Goal: Task Accomplishment & Management: Manage account settings

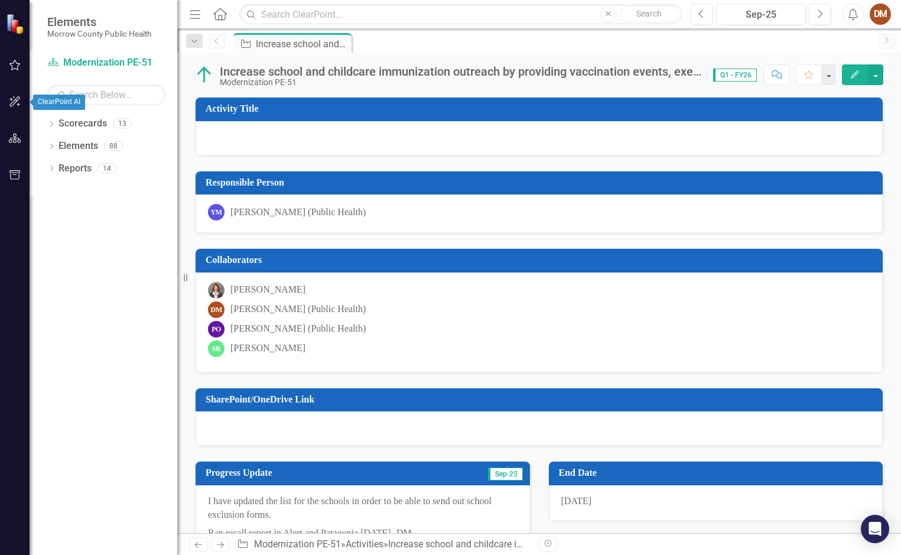
click at [8, 100] on button "button" at bounding box center [15, 102] width 27 height 25
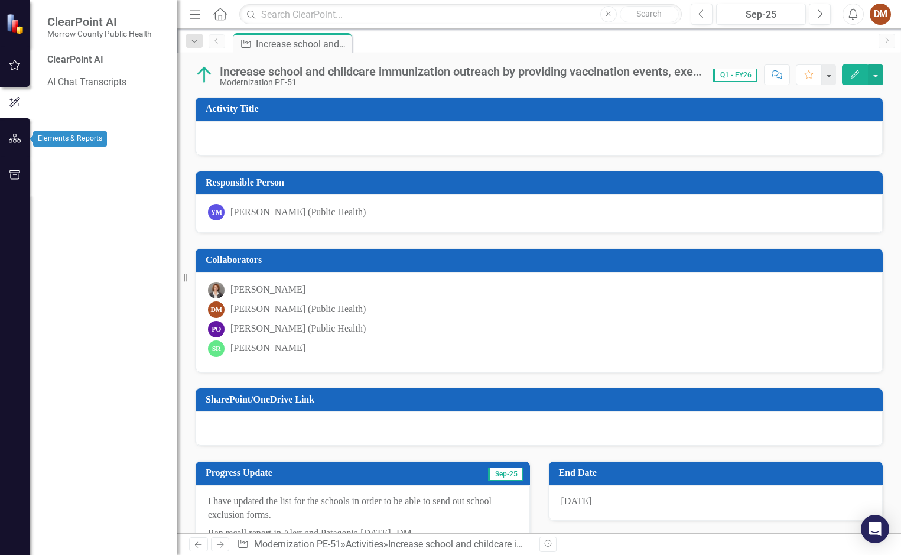
click at [19, 137] on icon "button" at bounding box center [15, 137] width 12 height 9
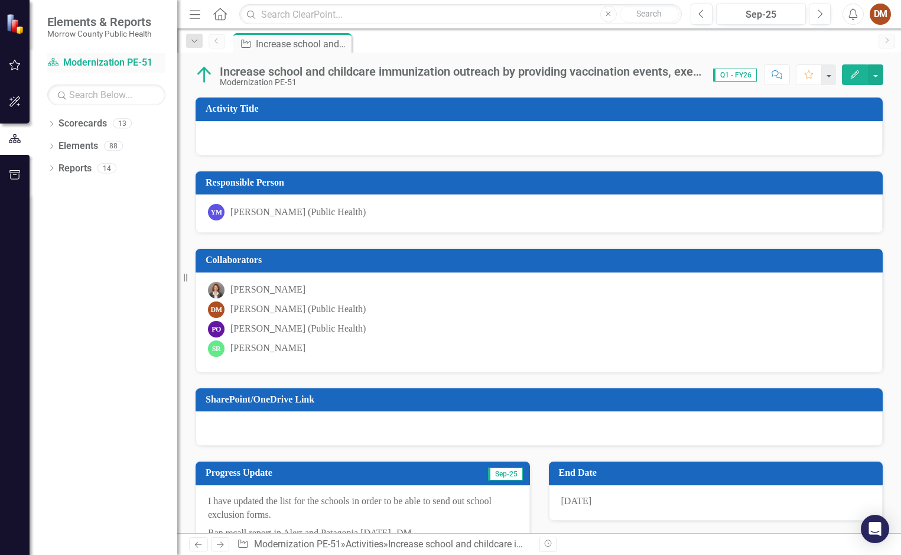
click at [98, 55] on div "Scorecard Modernization PE-51" at bounding box center [106, 62] width 118 height 19
click at [13, 175] on icon "button" at bounding box center [15, 174] width 12 height 9
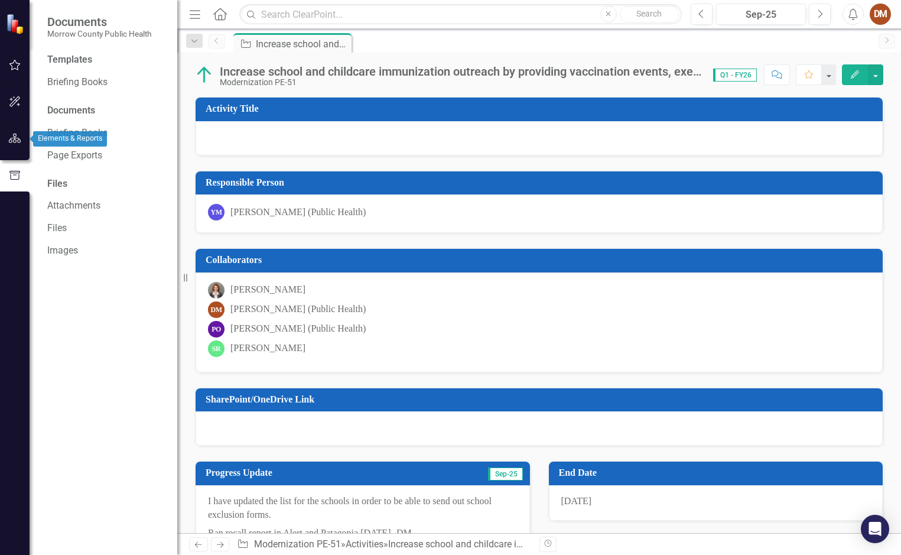
click at [21, 142] on icon "button" at bounding box center [15, 137] width 12 height 9
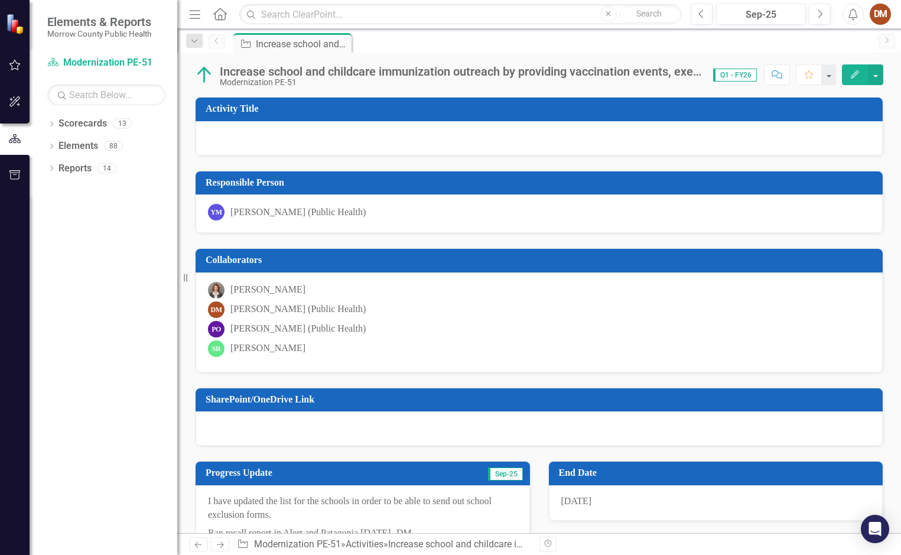
click at [87, 52] on div "Elements & Reports Morrow County Public Health" at bounding box center [104, 26] width 148 height 53
click at [54, 60] on icon "Scorecard" at bounding box center [53, 61] width 12 height 9
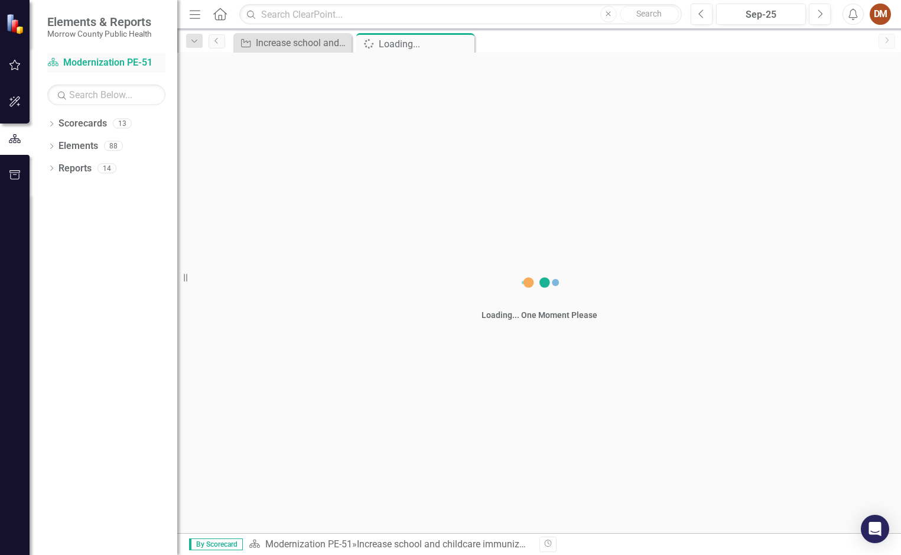
click at [54, 60] on icon "Scorecard" at bounding box center [53, 61] width 12 height 9
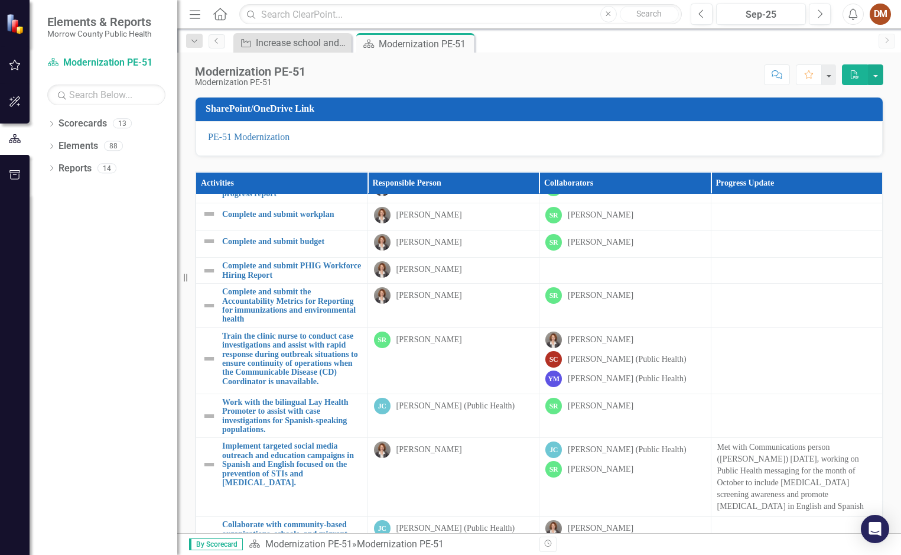
click at [19, 175] on icon "button" at bounding box center [14, 174] width 11 height 9
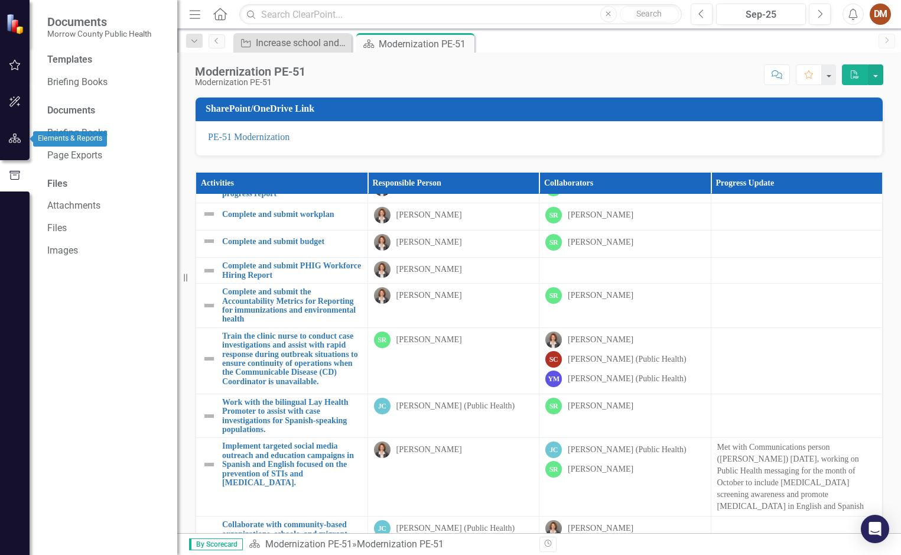
click at [10, 140] on icon "button" at bounding box center [15, 137] width 12 height 9
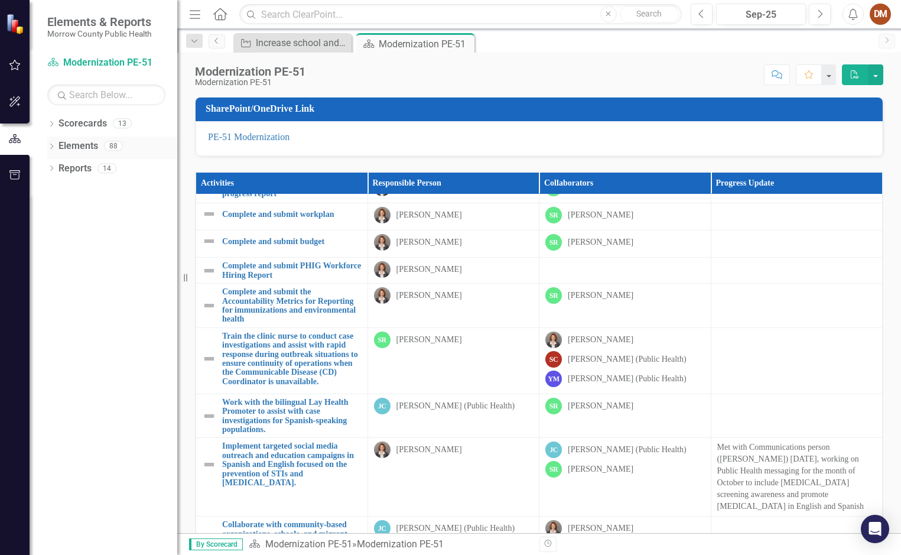
click at [56, 146] on icon "Dropdown" at bounding box center [51, 147] width 8 height 6
click at [71, 120] on link "Scorecards" at bounding box center [82, 124] width 48 height 14
click at [65, 128] on link "Scorecards" at bounding box center [82, 124] width 48 height 14
click at [14, 66] on icon "button" at bounding box center [15, 64] width 12 height 9
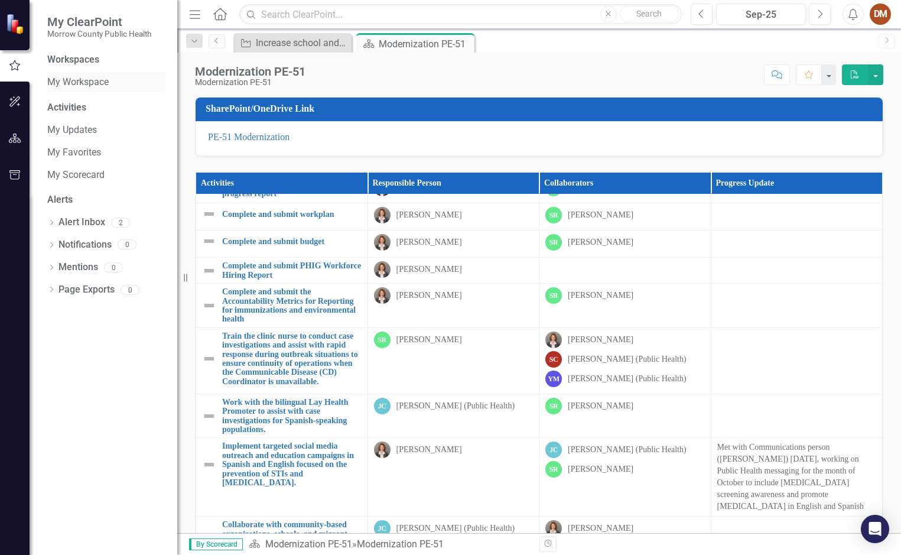
click at [69, 84] on link "My Workspace" at bounding box center [106, 83] width 118 height 14
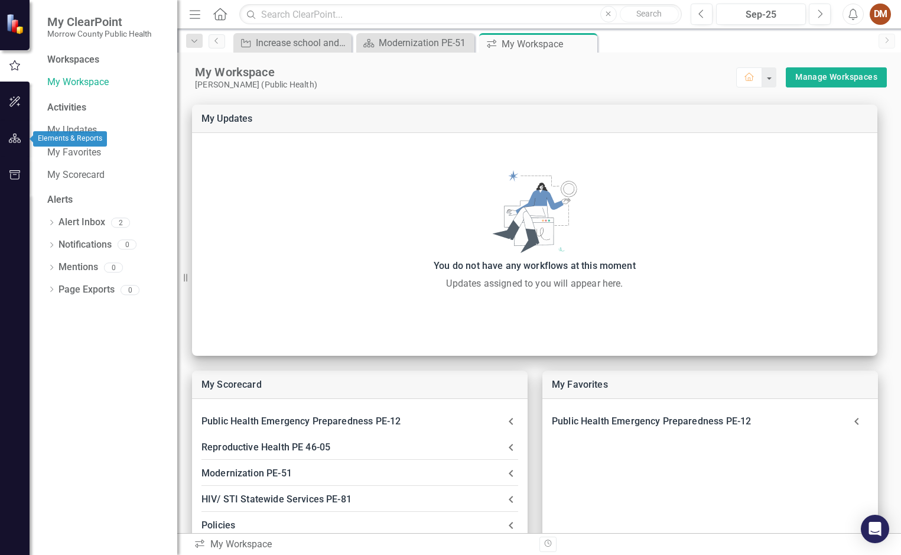
click at [25, 147] on button "button" at bounding box center [15, 138] width 27 height 25
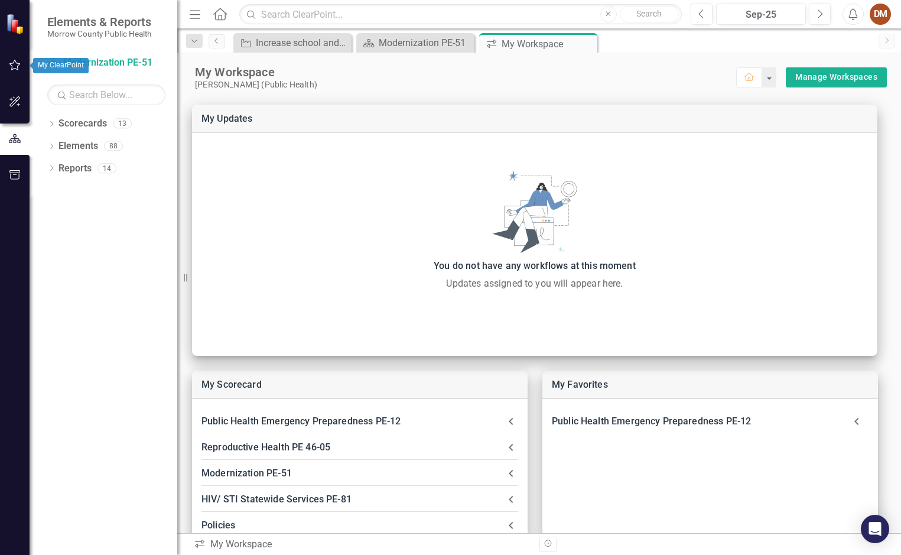
click at [17, 69] on icon "button" at bounding box center [15, 64] width 12 height 9
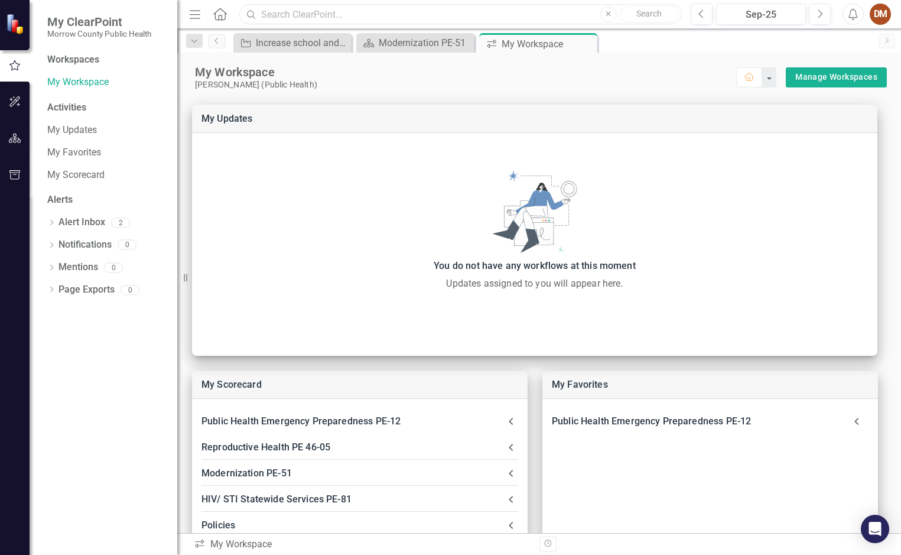
click at [572, 14] on input "text" at bounding box center [460, 14] width 442 height 21
type input "policies"
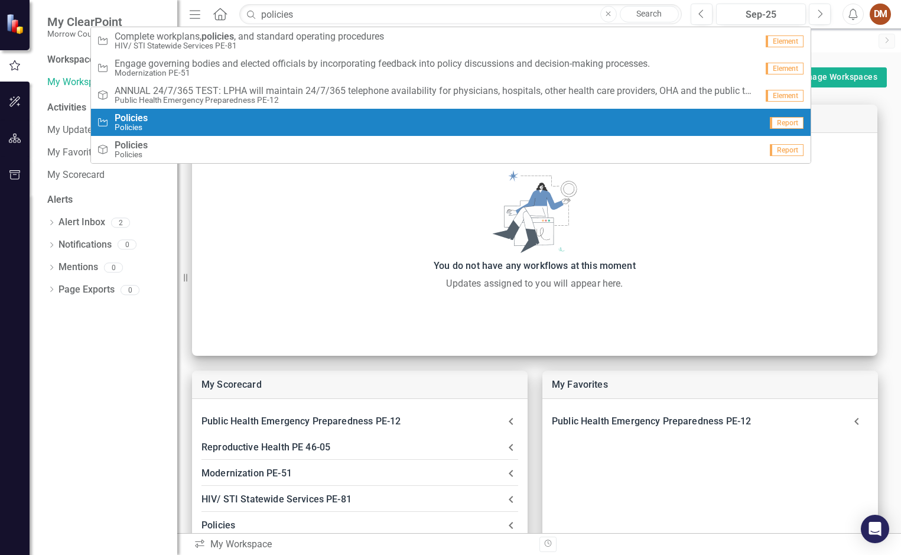
click at [429, 126] on div "Activity Policies Policies" at bounding box center [429, 122] width 664 height 19
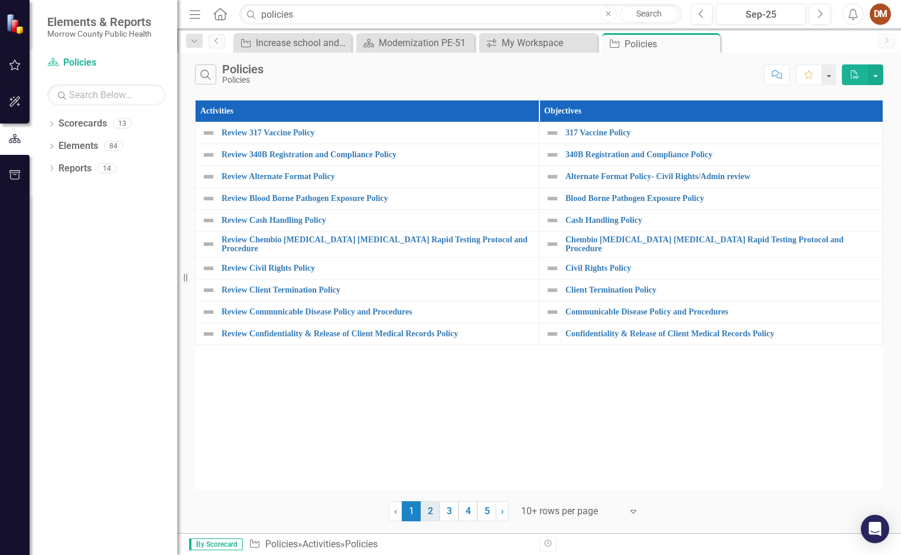
click at [425, 505] on link "2" at bounding box center [429, 511] width 19 height 20
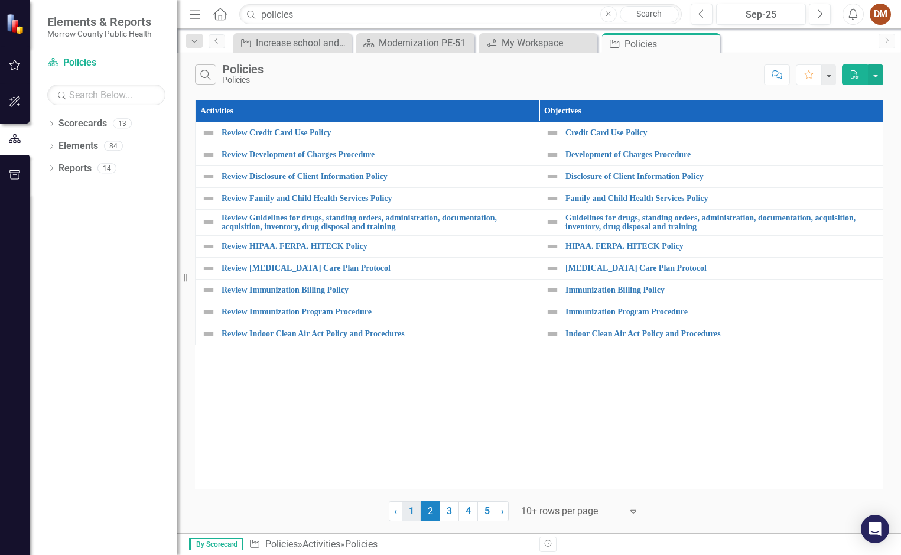
click at [413, 510] on link "1" at bounding box center [411, 511] width 19 height 20
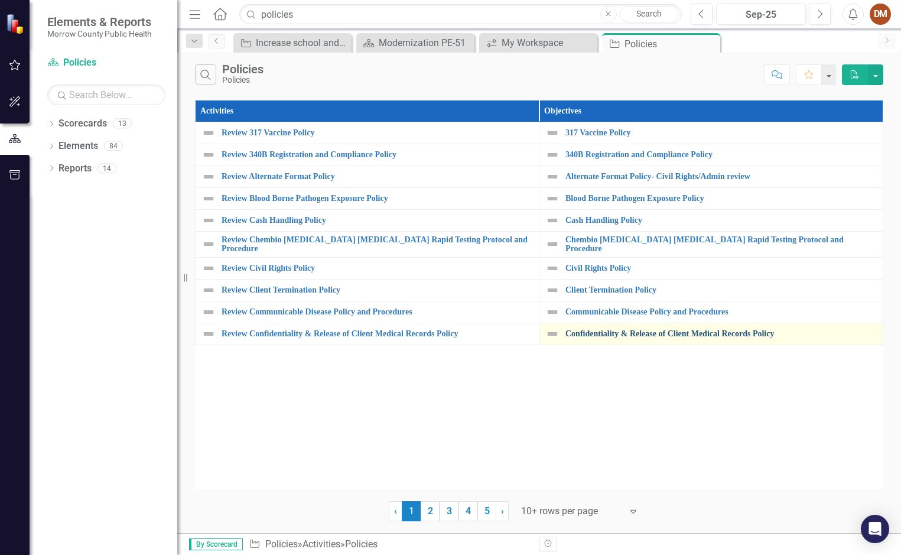
click at [574, 329] on link "Confidentiality & Release of Client Medical Records Policy" at bounding box center [720, 333] width 311 height 9
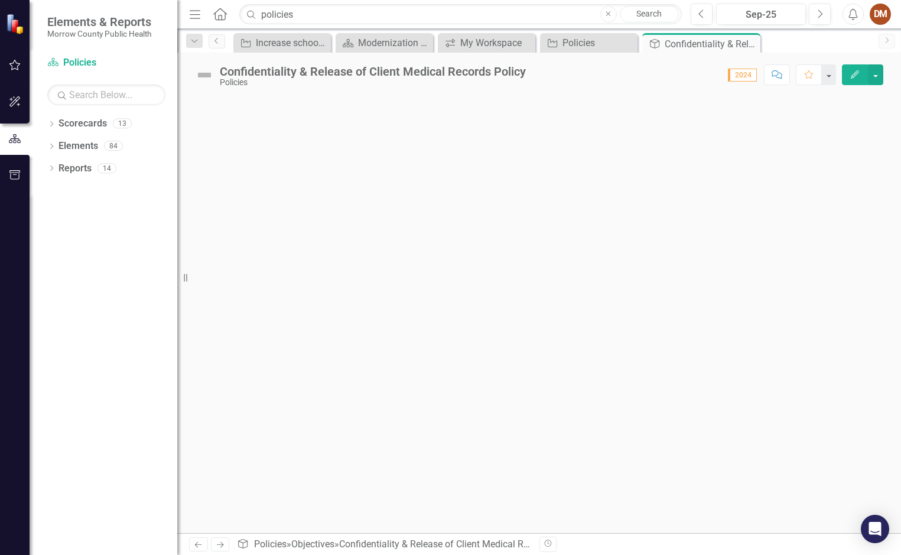
drag, startPoint x: 184, startPoint y: 280, endPoint x: 102, endPoint y: 275, distance: 81.6
click at [102, 275] on div "Elements & Reports Morrow County Public Health Scorecard Policies Search Dropdo…" at bounding box center [88, 277] width 177 height 555
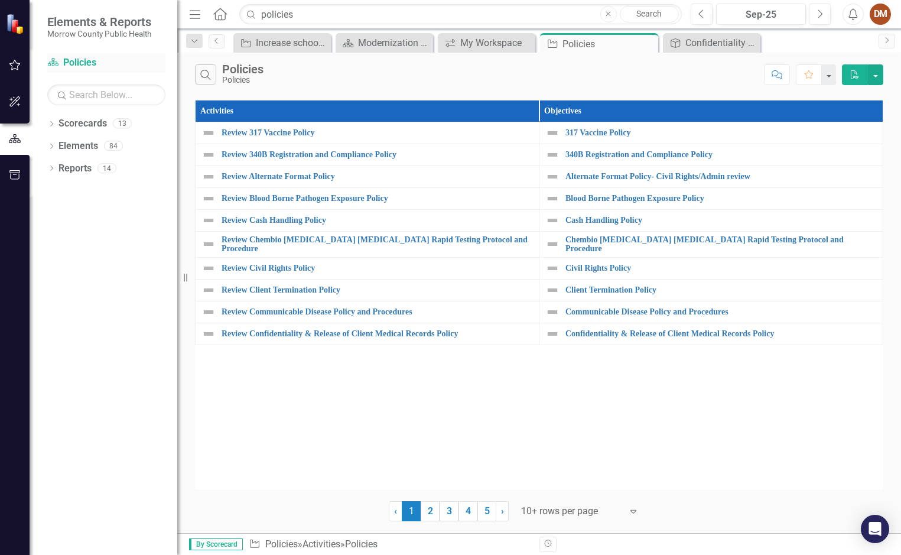
click at [84, 69] on link "Scorecard Policies" at bounding box center [106, 63] width 118 height 14
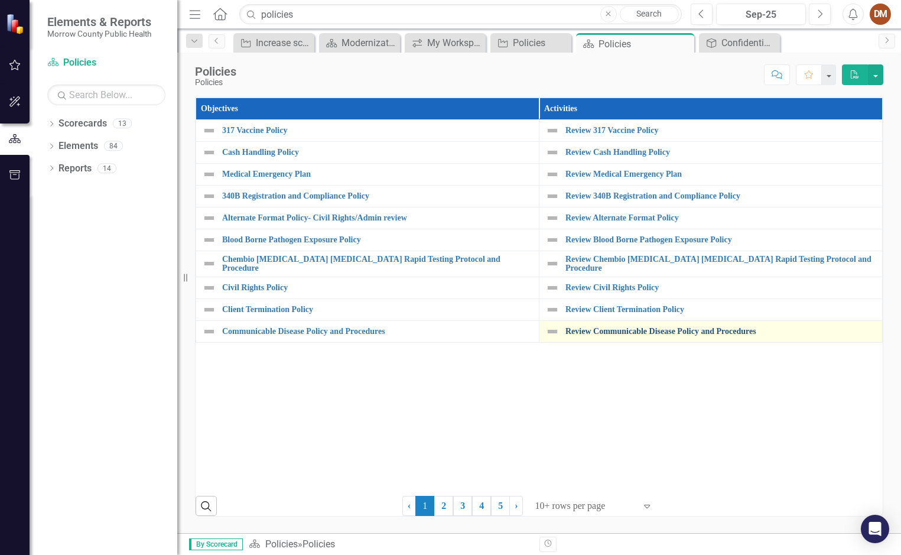
click at [569, 327] on link "Review Communicable Disease Policy and Procedures" at bounding box center [720, 331] width 311 height 9
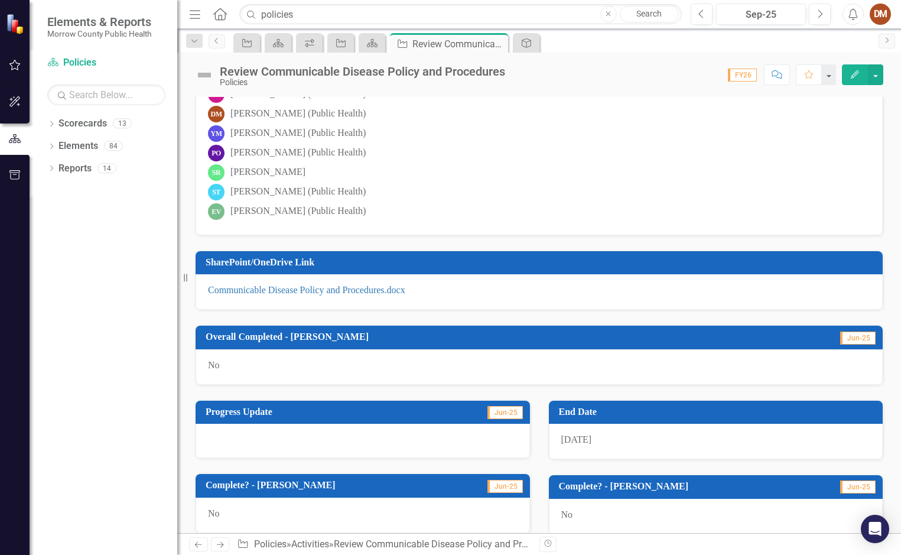
scroll to position [591, 0]
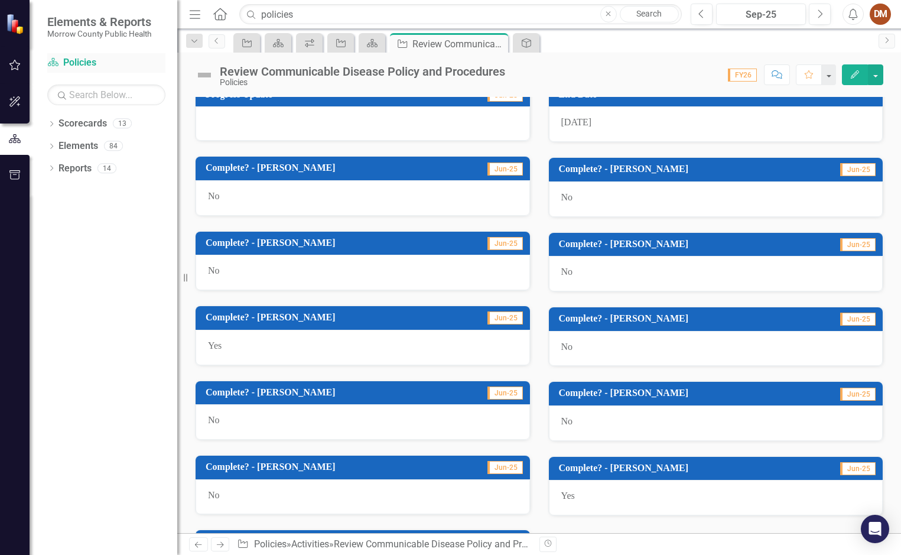
click at [70, 60] on link "Scorecard Policies" at bounding box center [106, 63] width 118 height 14
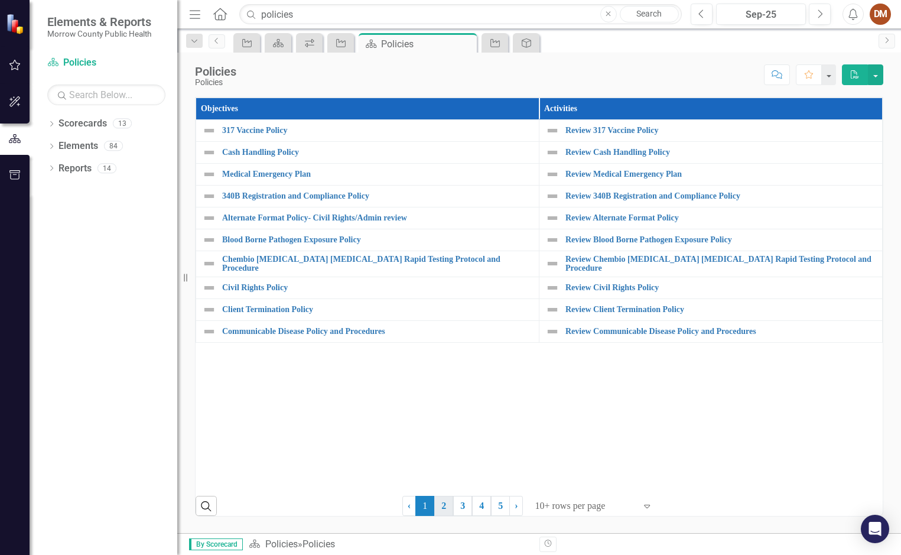
click at [450, 510] on link "2" at bounding box center [443, 505] width 19 height 20
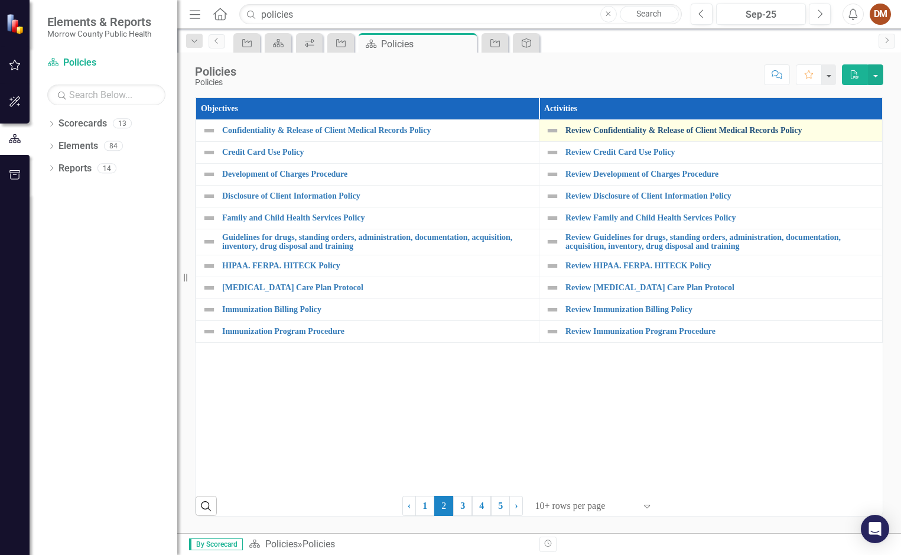
click at [586, 128] on link "Review Confidentiality & Release of Client Medical Records Policy" at bounding box center [720, 130] width 311 height 9
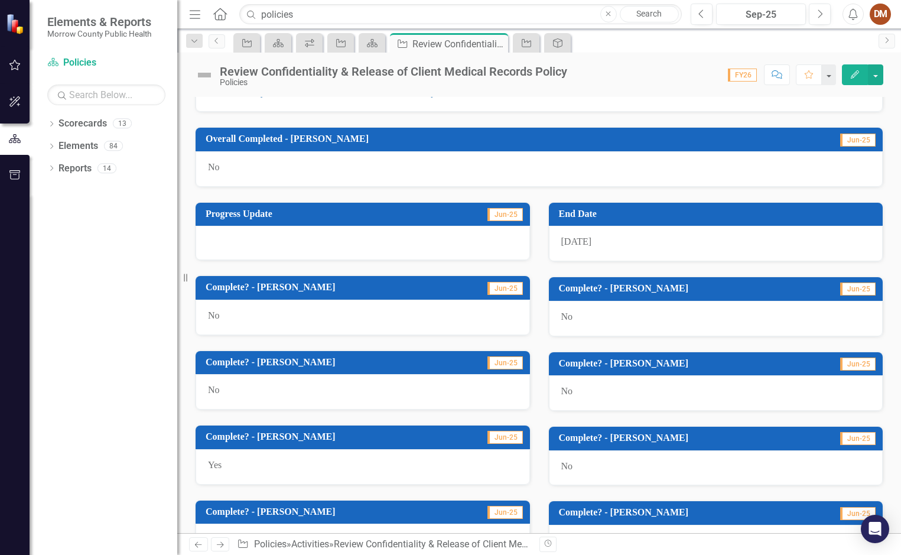
scroll to position [472, 0]
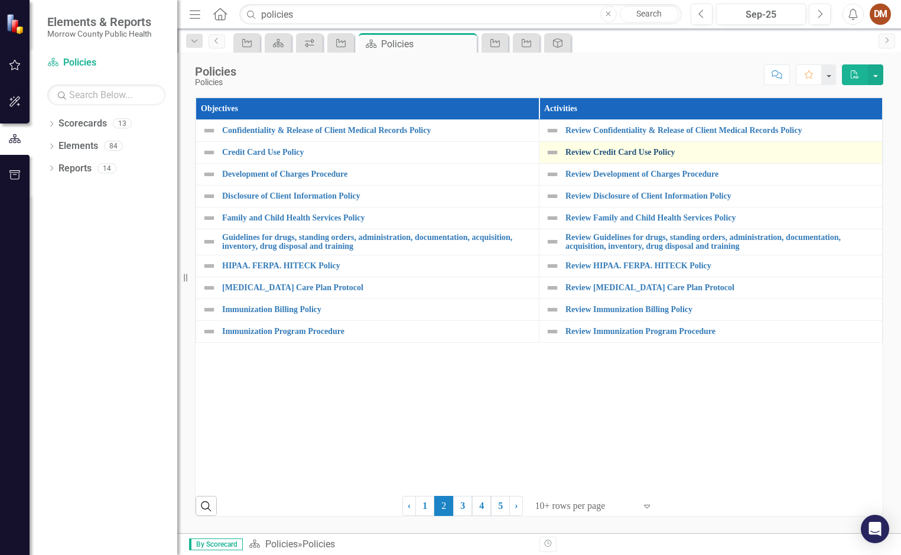
click at [667, 150] on link "Review Credit Card Use Policy" at bounding box center [720, 152] width 311 height 9
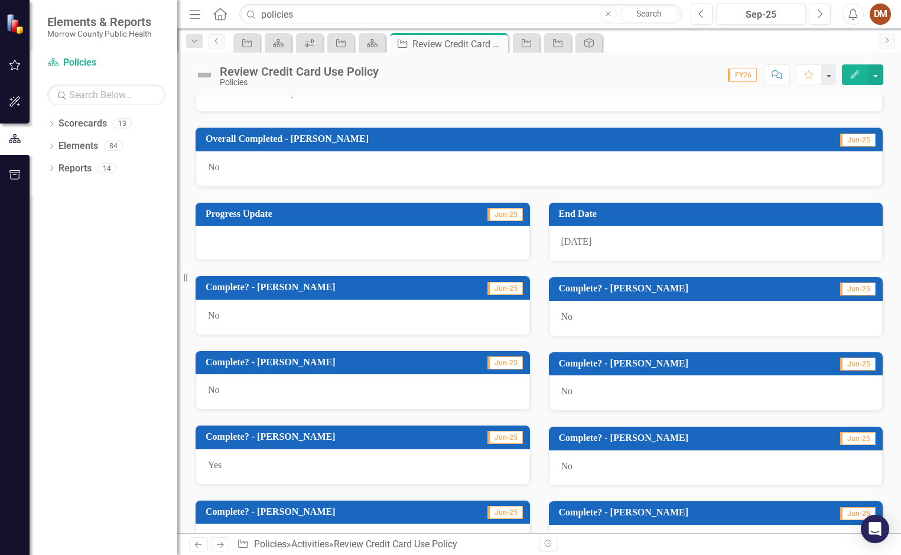
scroll to position [472, 0]
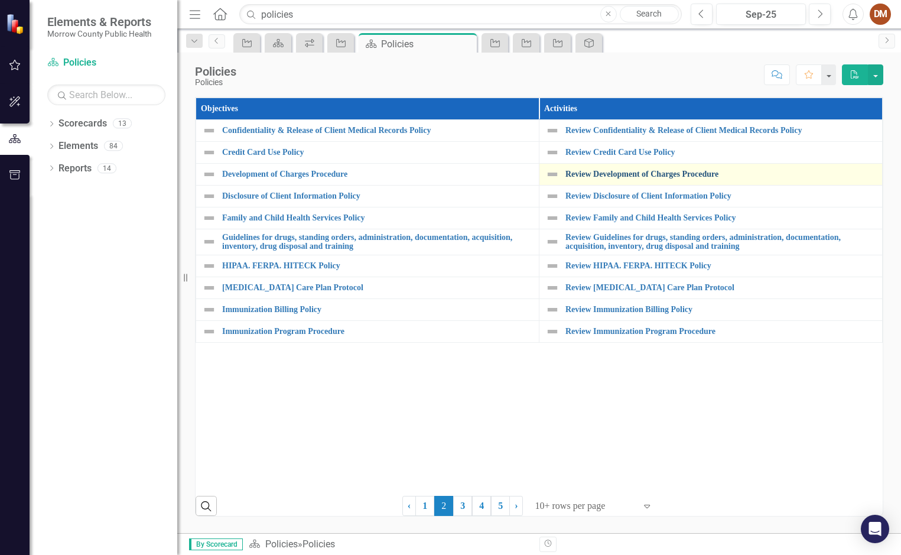
click at [613, 173] on link "Review Development of Charges Procedure" at bounding box center [720, 173] width 311 height 9
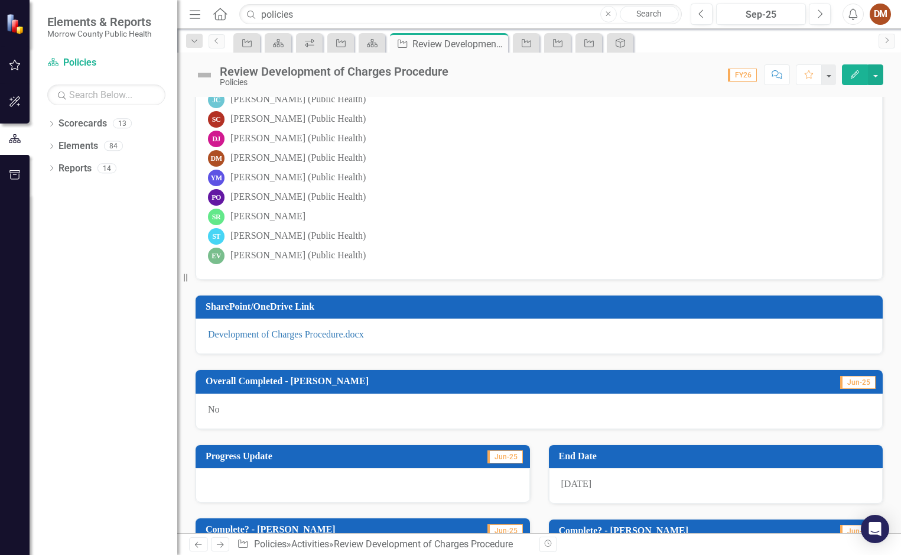
scroll to position [236, 0]
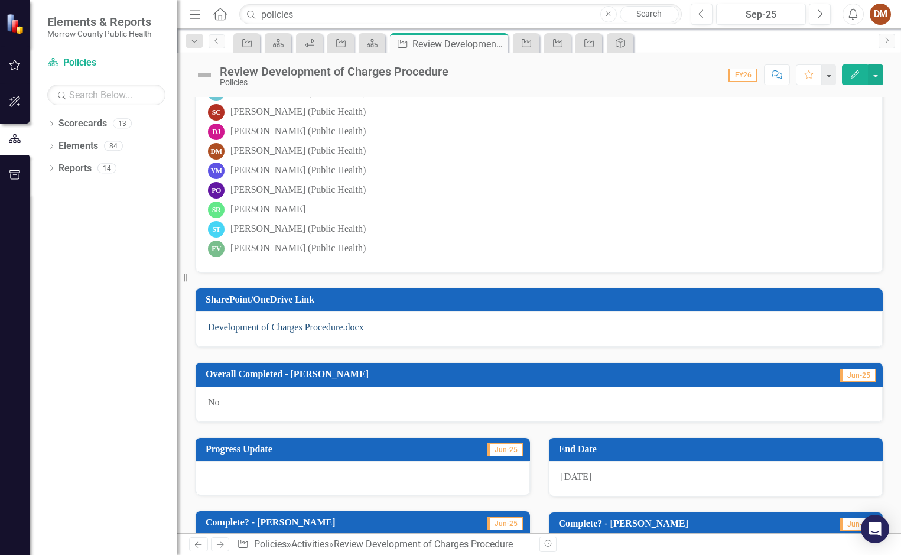
click at [343, 326] on link "Development of Charges Procedure.docx" at bounding box center [286, 327] width 156 height 10
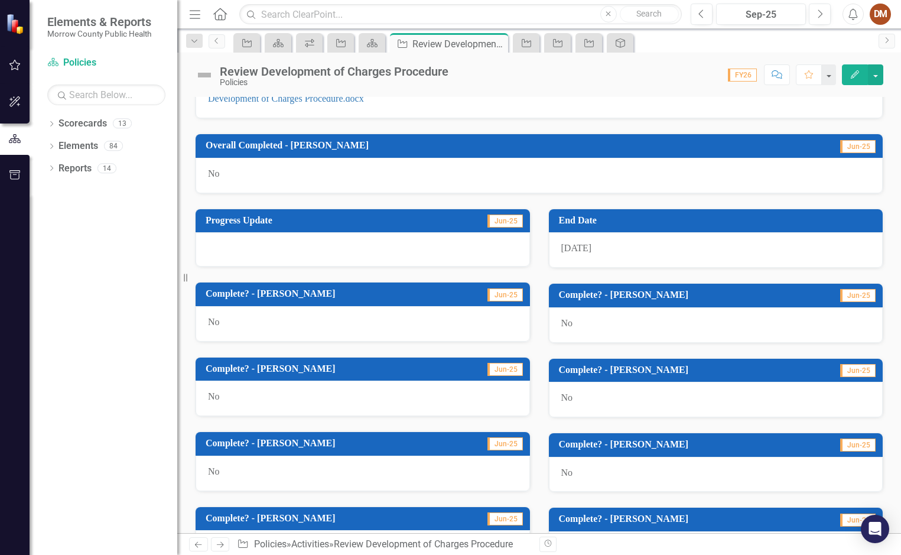
scroll to position [531, 0]
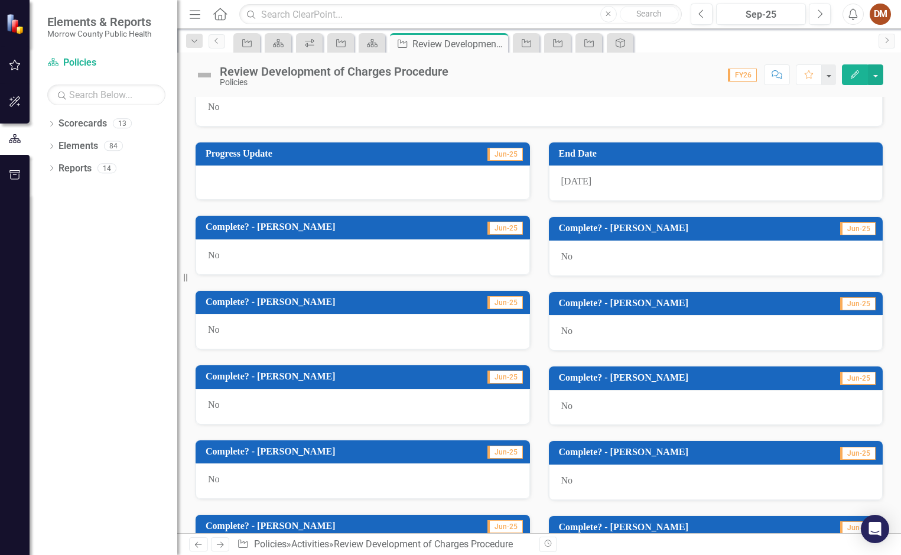
click at [268, 379] on h3 "Complete? - [PERSON_NAME]" at bounding box center [330, 376] width 248 height 11
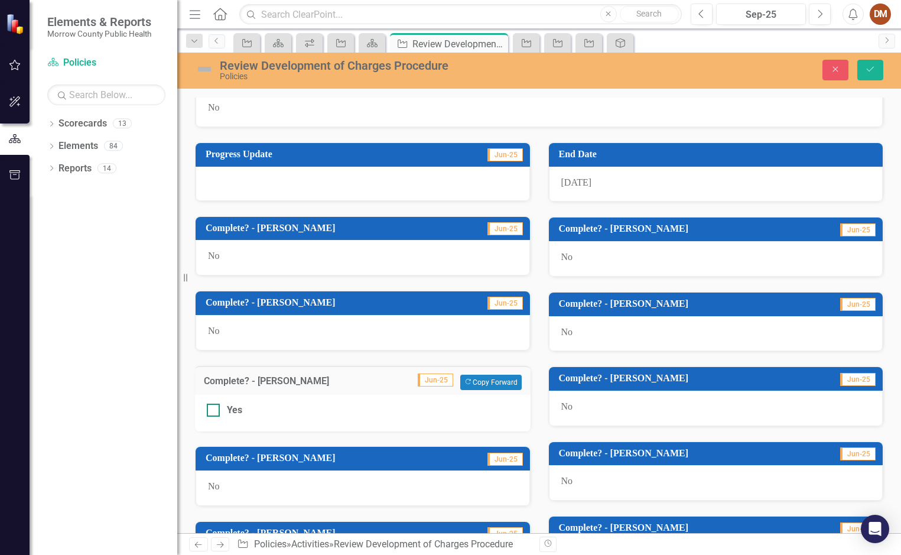
click at [211, 413] on div at bounding box center [213, 409] width 13 height 13
click at [211, 411] on input "Yes" at bounding box center [211, 407] width 8 height 8
checkbox input "true"
click at [868, 72] on icon "Save" at bounding box center [870, 69] width 11 height 8
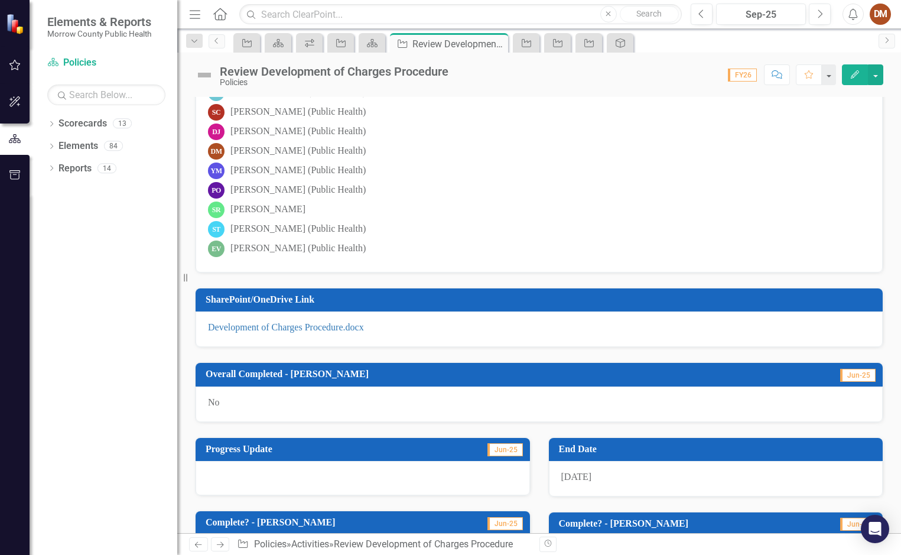
scroll to position [0, 0]
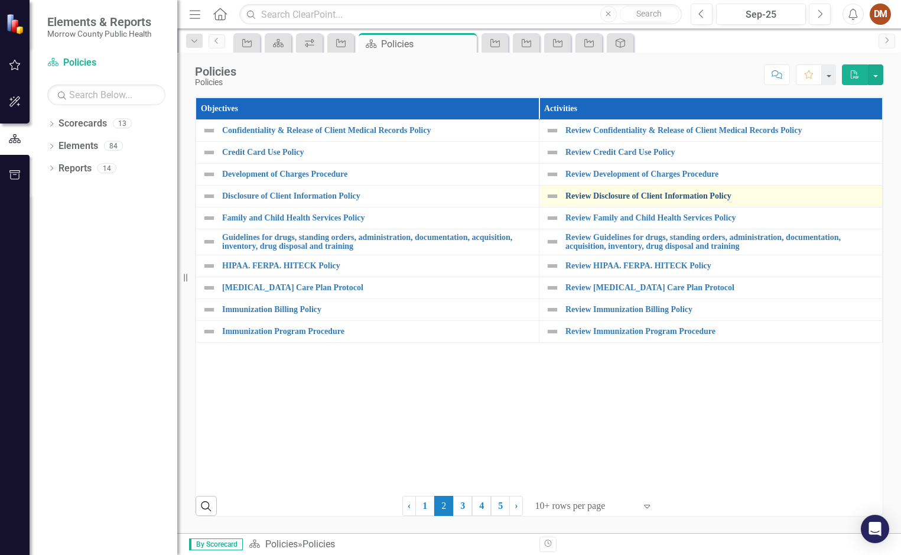
click at [645, 197] on link "Review Disclosure of Client Information Policy" at bounding box center [720, 195] width 311 height 9
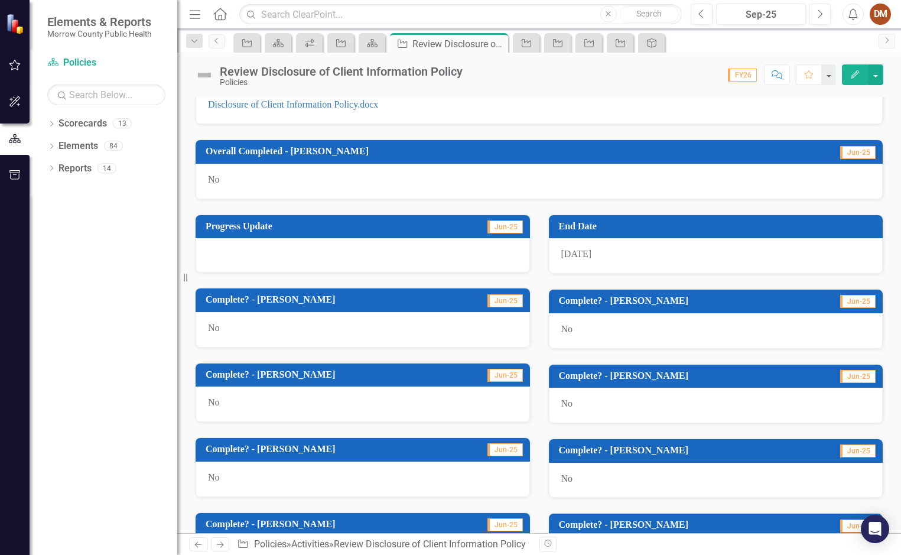
scroll to position [354, 0]
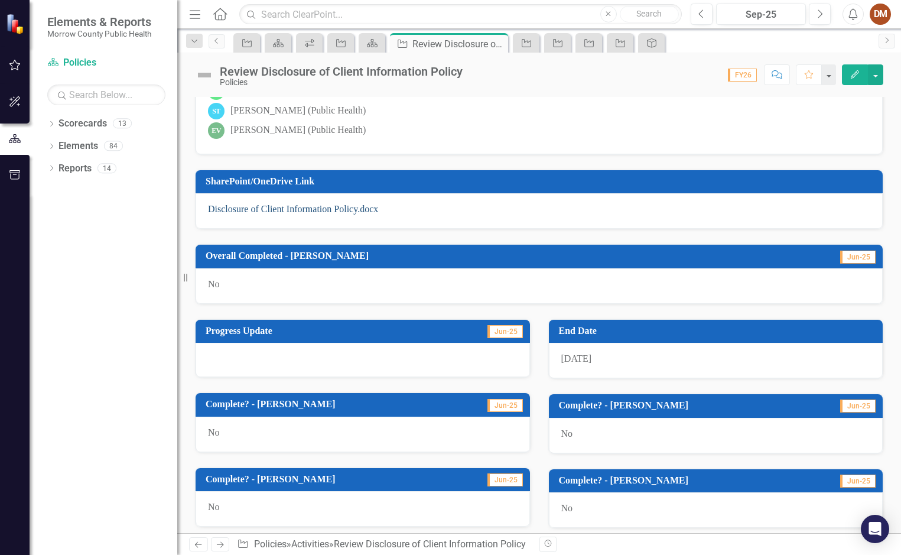
click at [268, 209] on link "Disclosure of Client Information Policy.docx" at bounding box center [293, 209] width 170 height 10
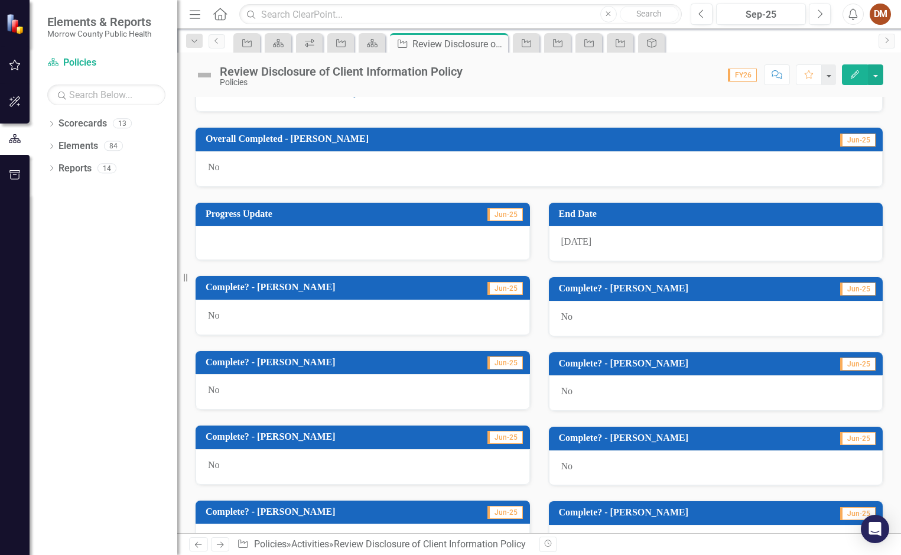
scroll to position [472, 0]
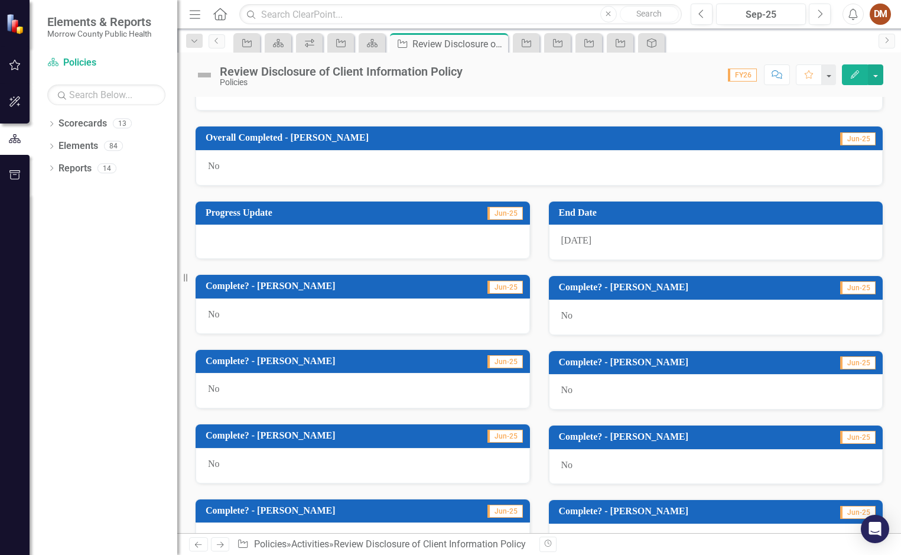
click at [454, 445] on td "Jun-25" at bounding box center [489, 436] width 70 height 19
click at [454, 443] on td "Jun-25" at bounding box center [489, 436] width 70 height 19
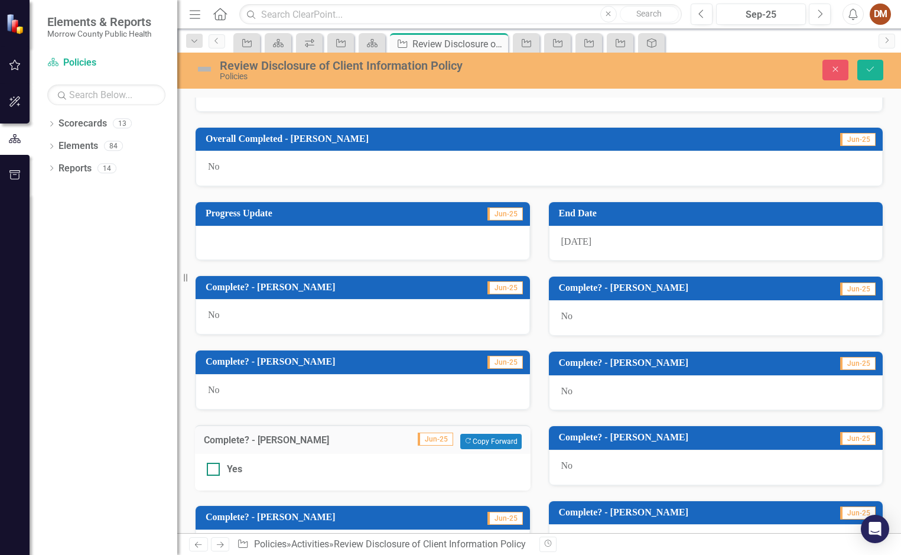
click at [217, 469] on div at bounding box center [213, 468] width 13 height 13
click at [214, 469] on input "Yes" at bounding box center [211, 466] width 8 height 8
checkbox input "true"
click at [879, 76] on button "Save" at bounding box center [870, 70] width 26 height 21
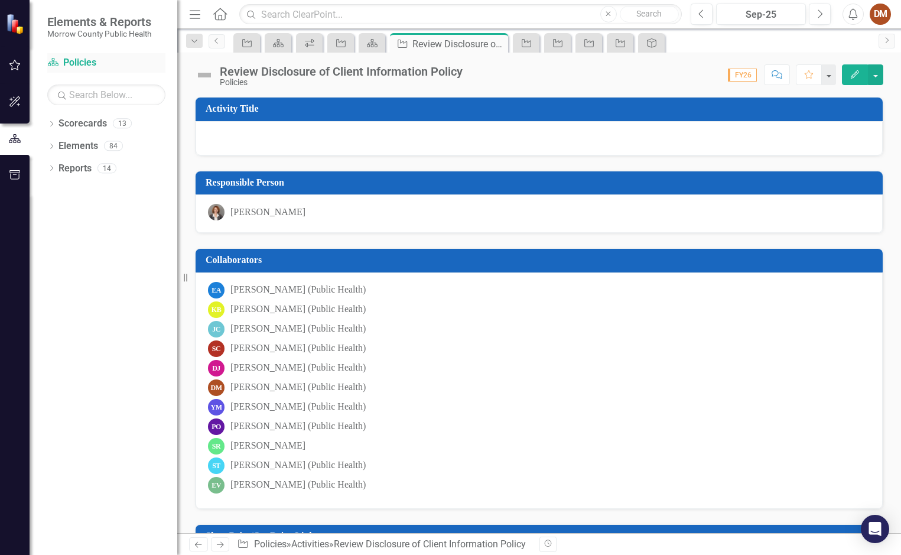
click at [73, 69] on link "Scorecard Policies" at bounding box center [106, 63] width 118 height 14
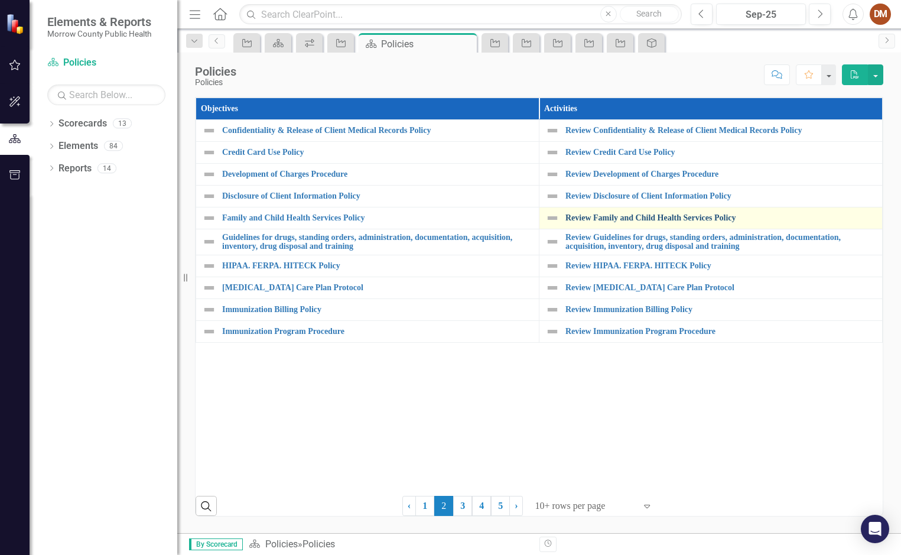
click at [649, 218] on link "Review Family and Child Health Services Policy" at bounding box center [720, 217] width 311 height 9
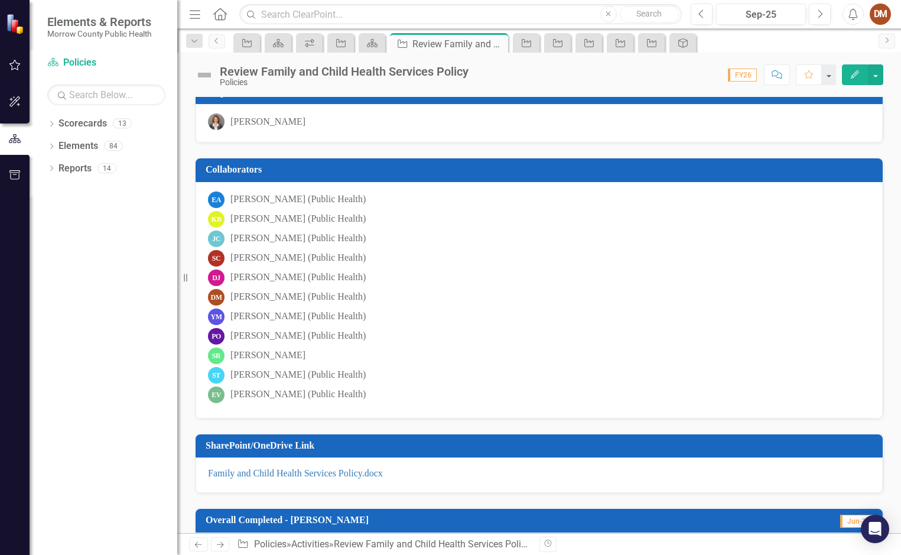
scroll to position [177, 0]
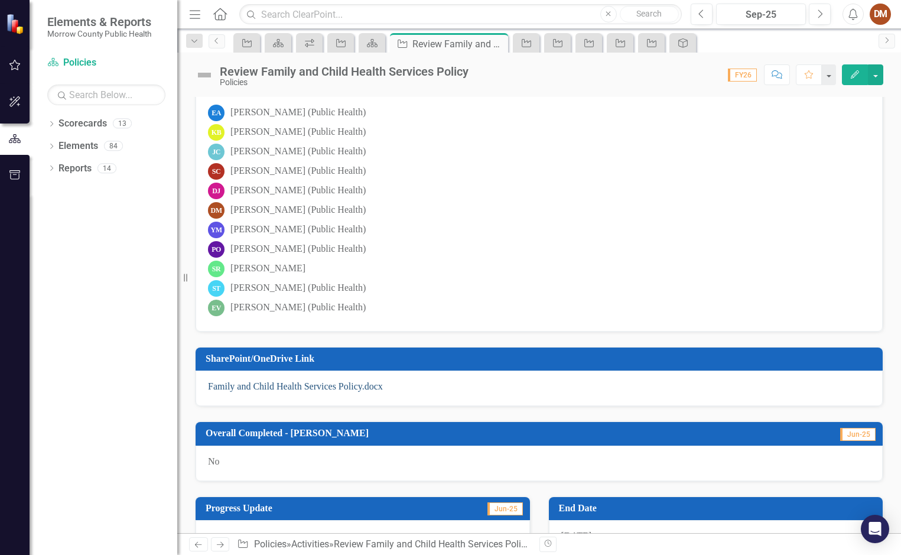
click at [275, 387] on link "Family and Child Health Services Policy.docx" at bounding box center [295, 386] width 175 height 10
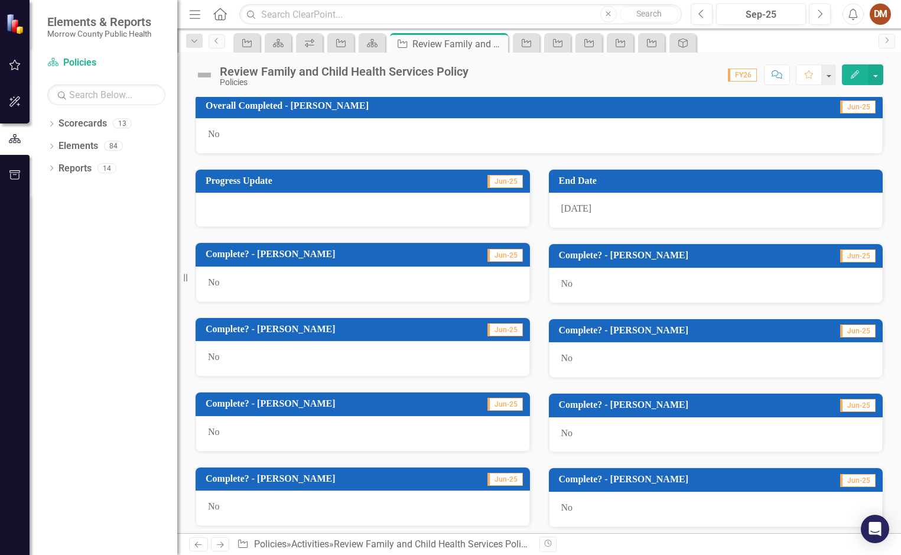
scroll to position [591, 0]
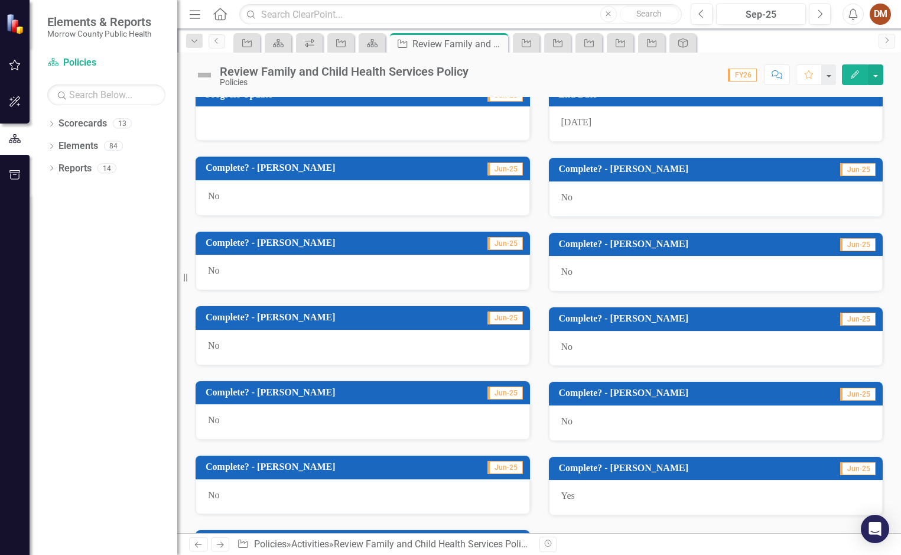
click at [504, 320] on span "Jun-25" at bounding box center [504, 317] width 35 height 13
click at [238, 347] on div "No" at bounding box center [362, 347] width 334 height 35
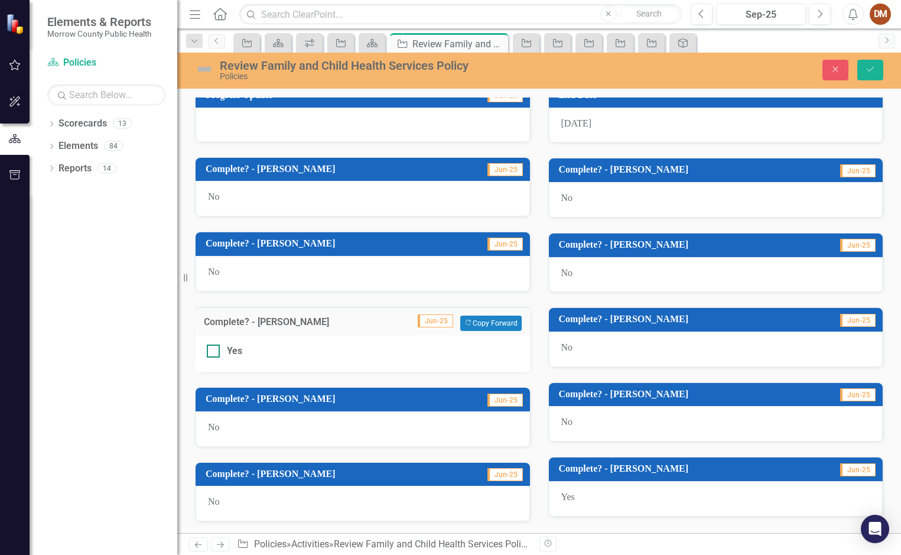
click at [214, 348] on div at bounding box center [213, 350] width 13 height 13
click at [214, 348] on input "Yes" at bounding box center [211, 348] width 8 height 8
checkbox input "true"
click at [860, 74] on button "Save" at bounding box center [870, 70] width 26 height 21
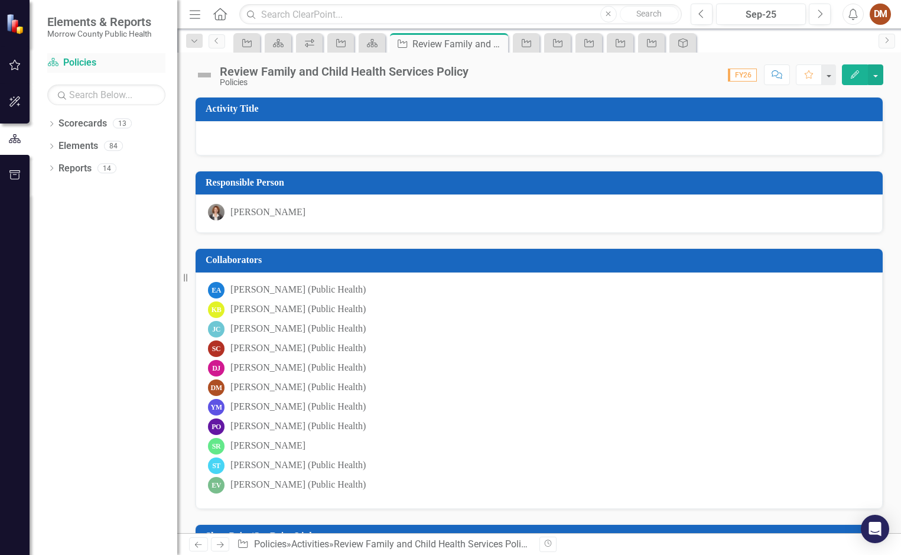
click at [85, 54] on div "Scorecard Policies" at bounding box center [106, 62] width 118 height 19
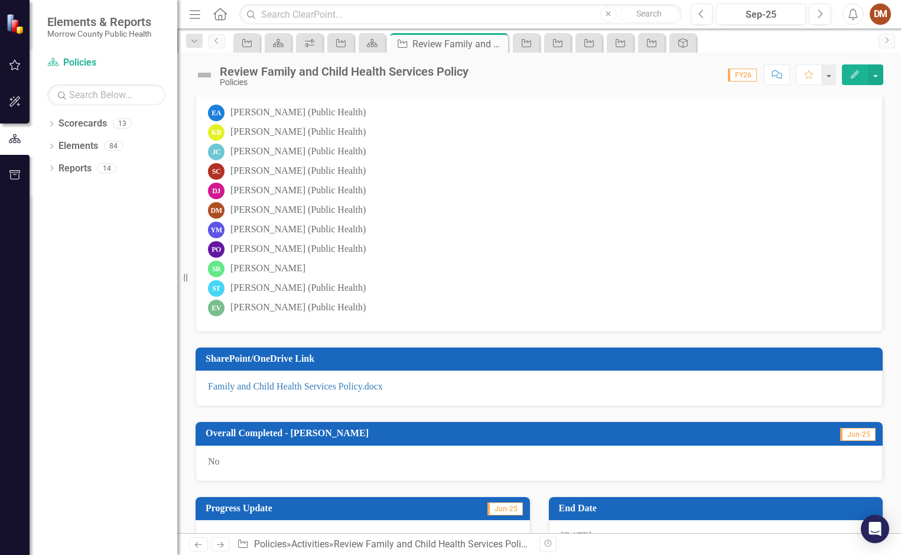
scroll to position [59, 0]
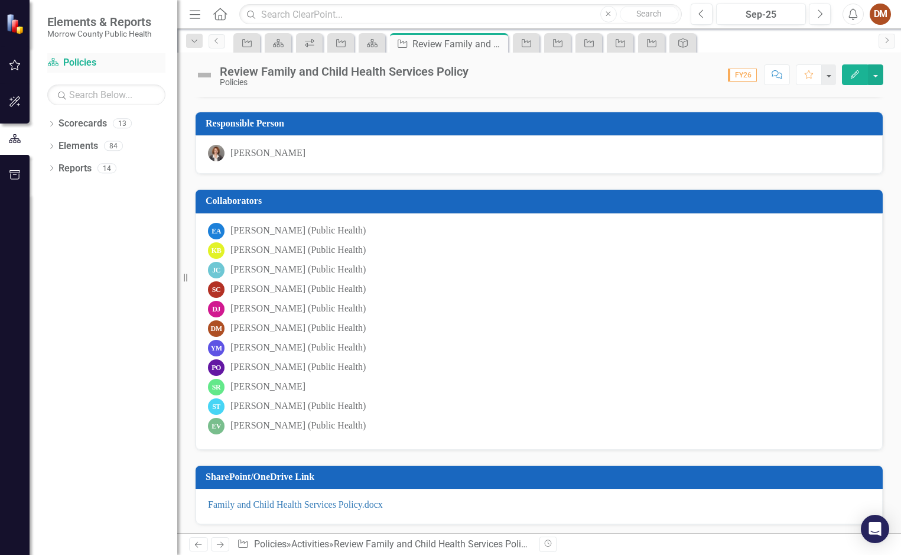
click at [90, 64] on link "Scorecard Policies" at bounding box center [106, 63] width 118 height 14
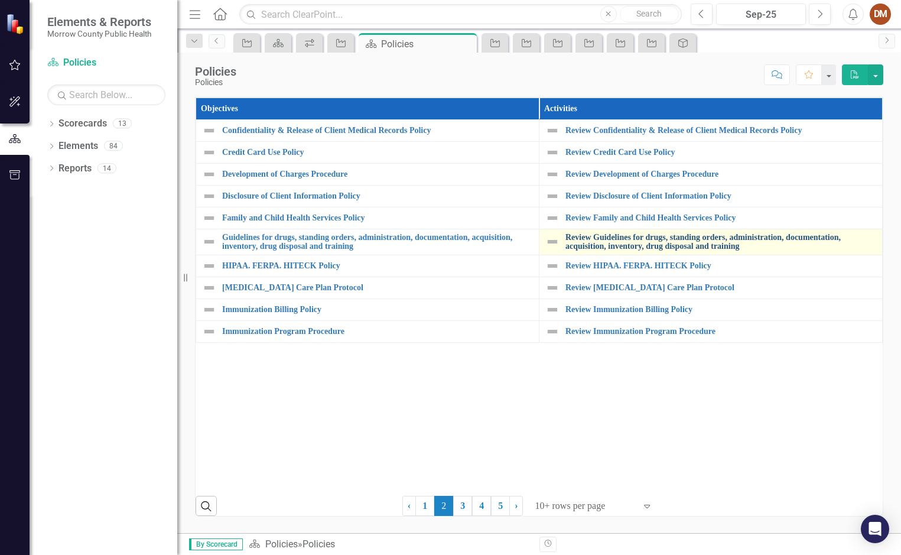
click at [625, 243] on link "Review Guidelines for drugs, standing orders, administration, documentation, ac…" at bounding box center [720, 242] width 311 height 18
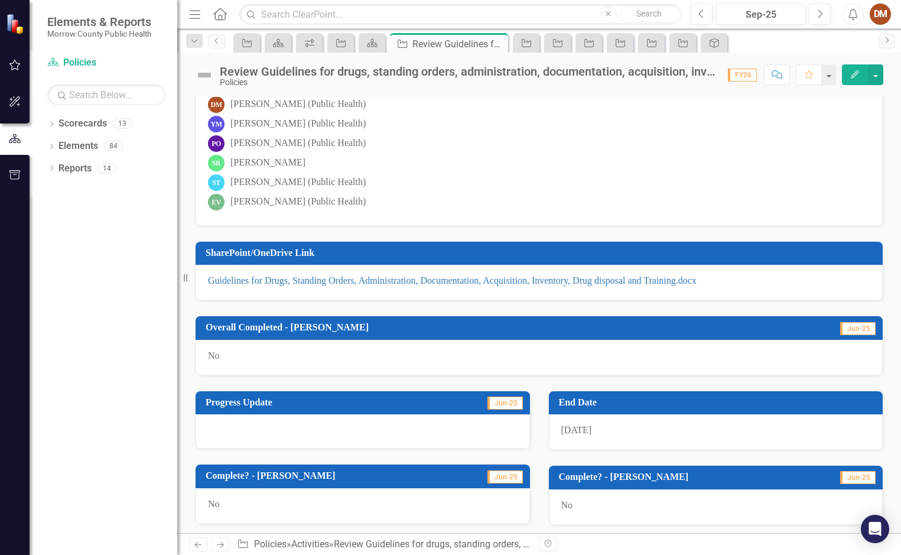
scroll to position [236, 0]
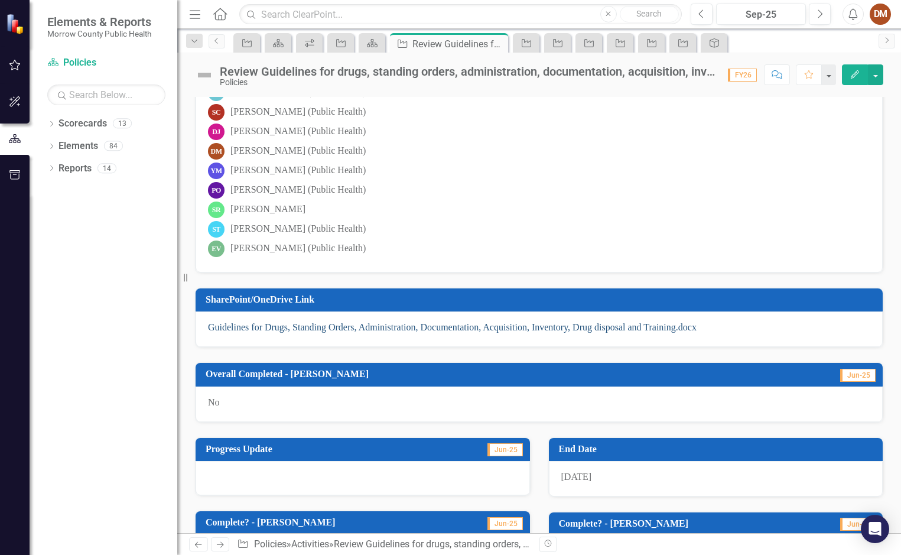
click at [255, 326] on link "Guidelines for Drugs, Standing Orders, Administration, Documentation, Acquisiti…" at bounding box center [452, 327] width 488 height 10
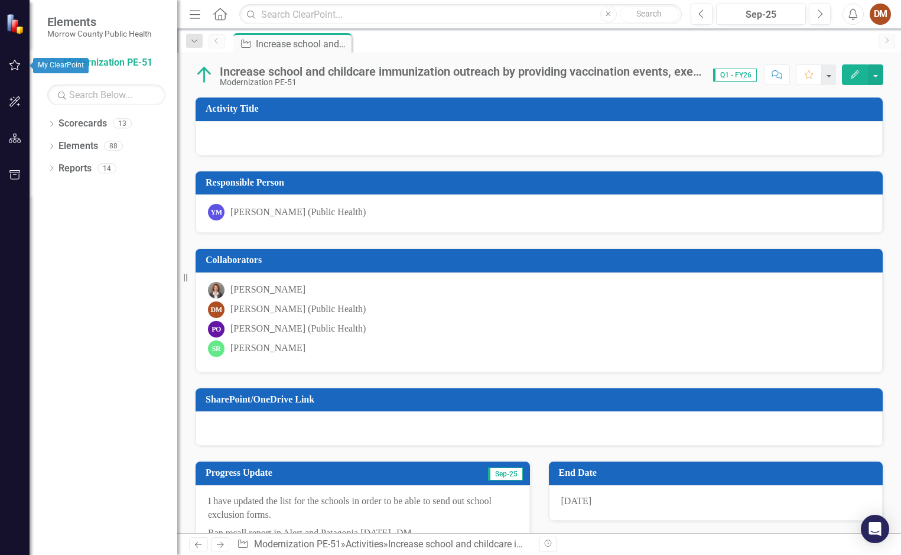
click at [18, 60] on icon "button" at bounding box center [15, 64] width 12 height 9
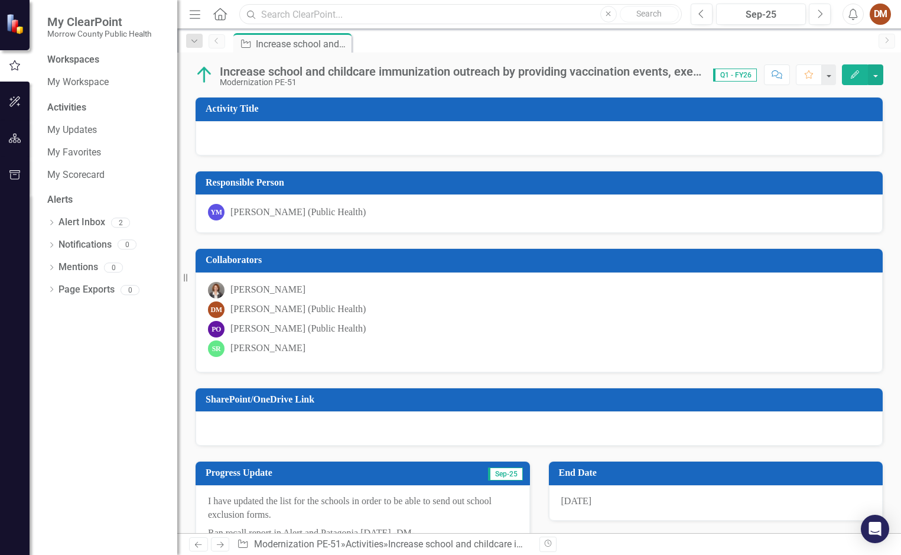
click at [361, 17] on input "text" at bounding box center [460, 14] width 442 height 21
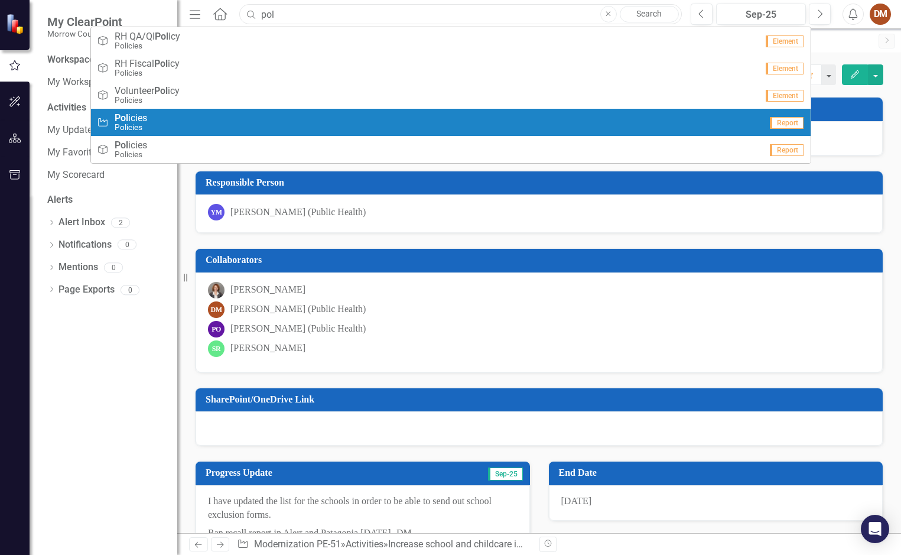
type input "pol"
click at [273, 126] on div "Activity Pol icies Policies" at bounding box center [429, 122] width 664 height 19
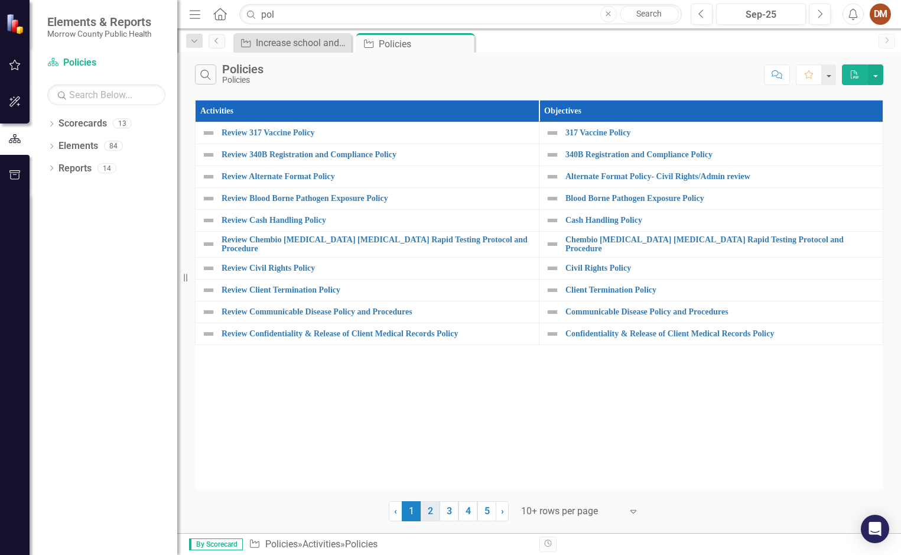
click at [435, 516] on link "2" at bounding box center [429, 511] width 19 height 20
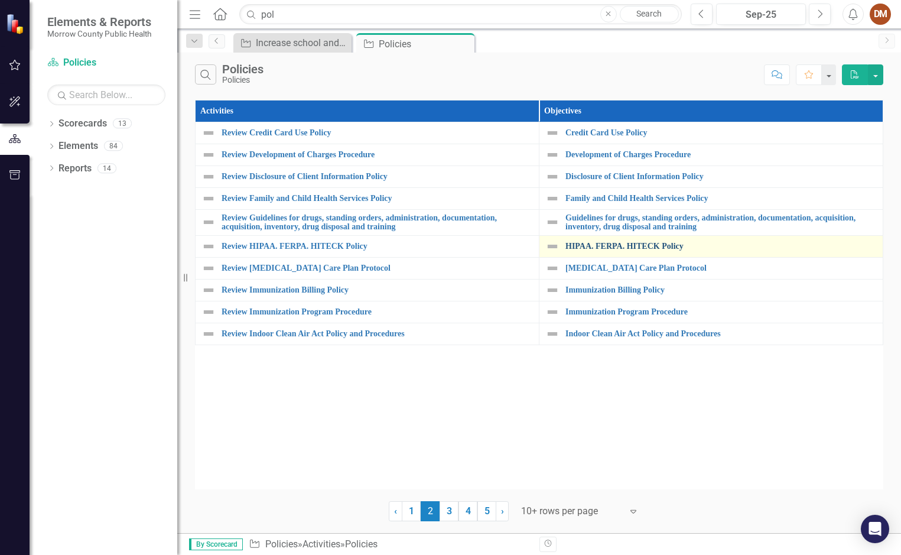
click at [622, 246] on link "HIPAA. FERPA. HITECK Policy" at bounding box center [720, 246] width 311 height 9
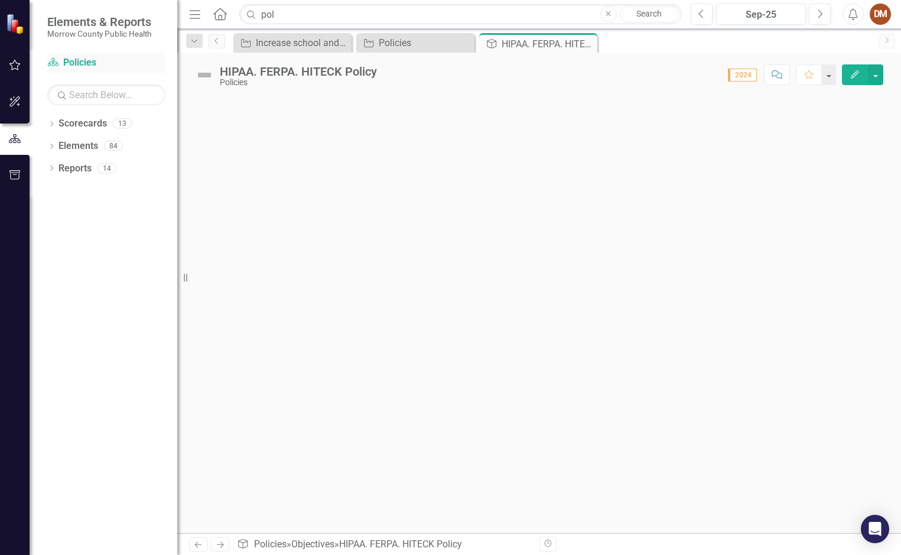
click at [76, 60] on link "Scorecard Policies" at bounding box center [106, 63] width 118 height 14
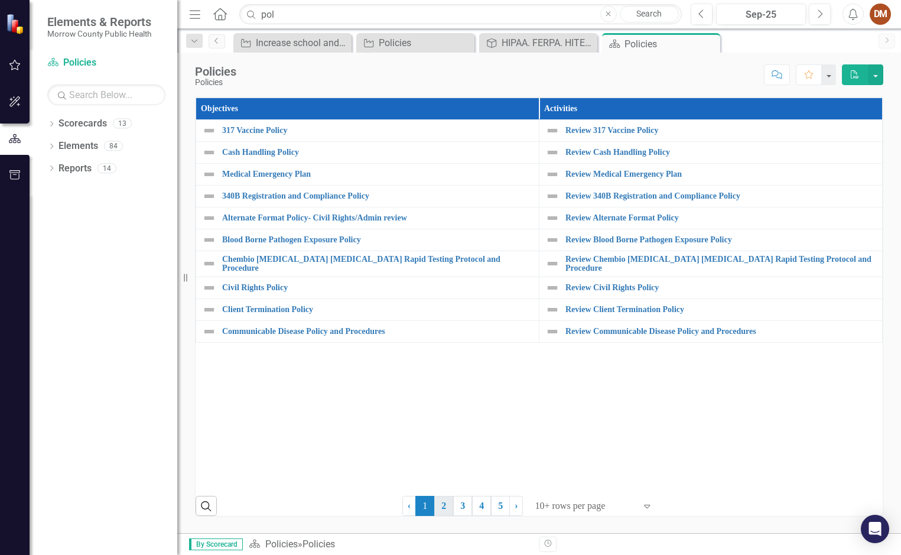
click at [439, 504] on link "2" at bounding box center [443, 505] width 19 height 20
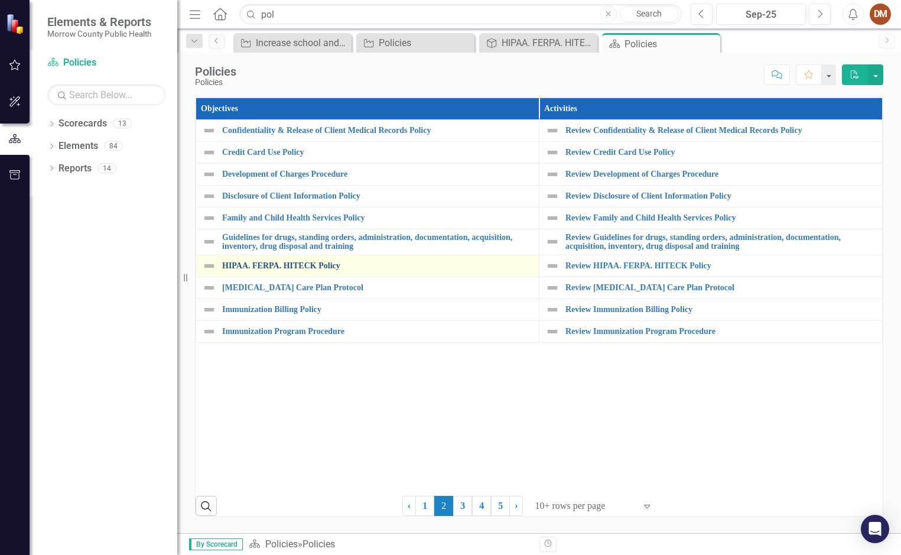
click at [253, 263] on link "HIPAA. FERPA. HITECK Policy" at bounding box center [377, 265] width 311 height 9
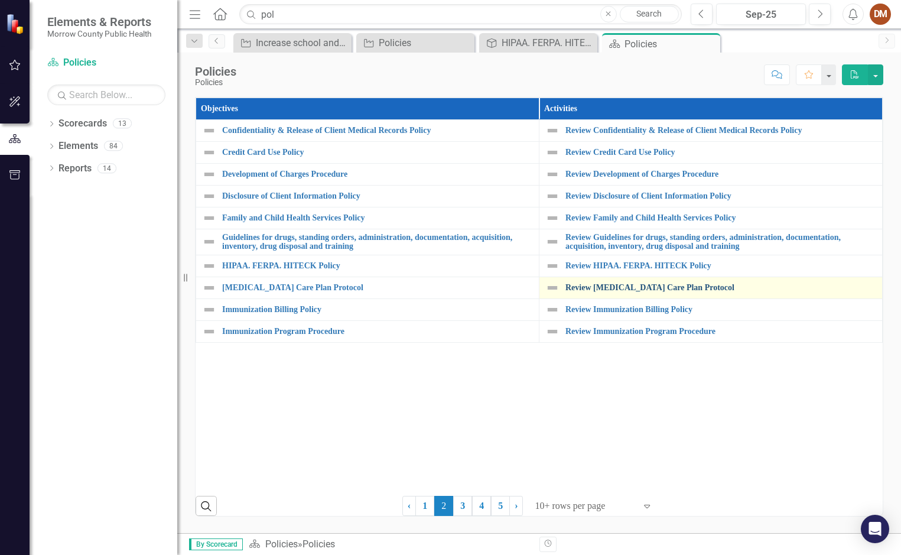
click at [648, 289] on link "Review [MEDICAL_DATA] Care Plan Protocol" at bounding box center [720, 287] width 311 height 9
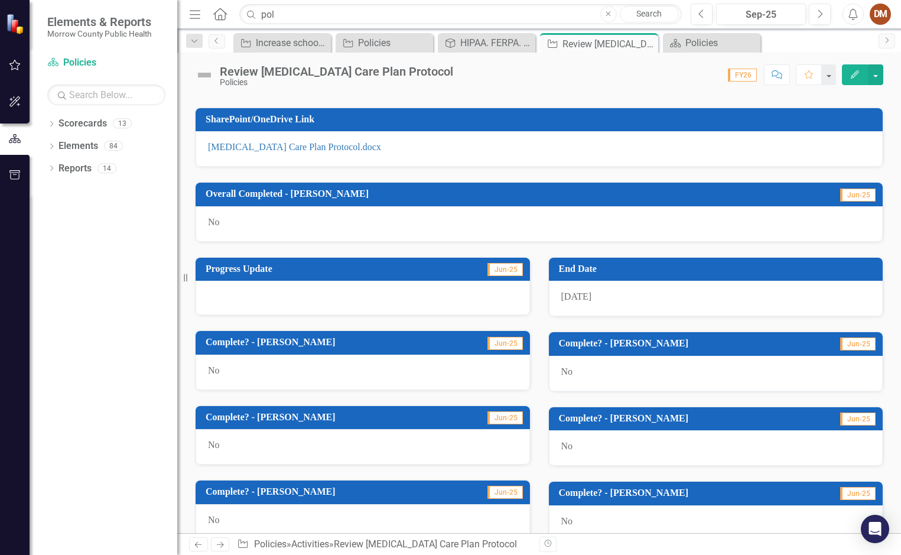
scroll to position [236, 0]
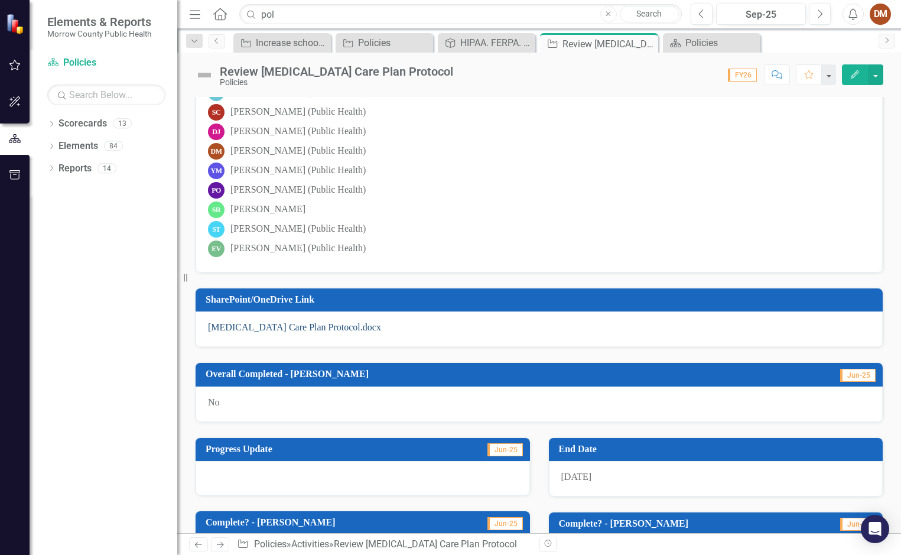
click at [289, 326] on link "HIV Care Plan Protocol.docx" at bounding box center [294, 327] width 173 height 10
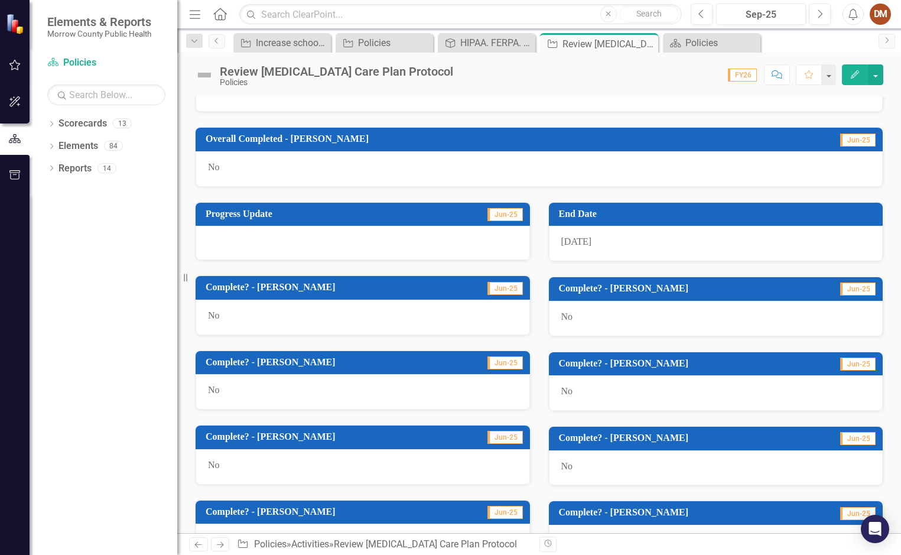
scroll to position [472, 0]
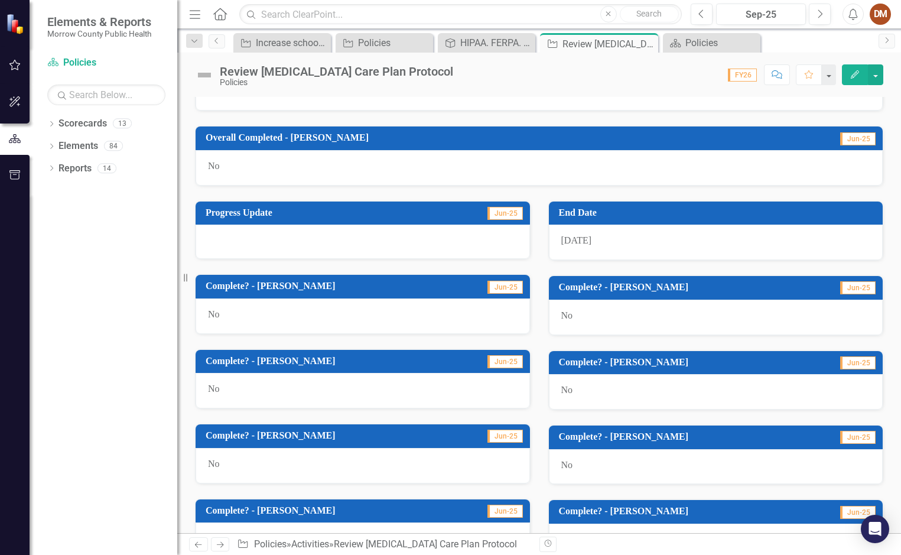
click at [249, 438] on h3 "Complete? - [PERSON_NAME]" at bounding box center [330, 435] width 248 height 11
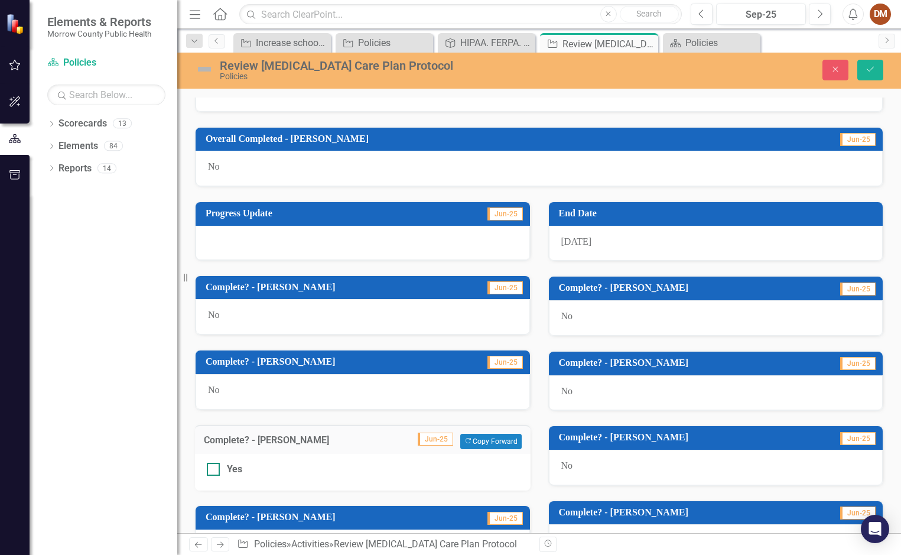
click at [207, 467] on input "Yes" at bounding box center [211, 466] width 8 height 8
checkbox input "true"
click at [865, 71] on icon "Save" at bounding box center [870, 69] width 11 height 8
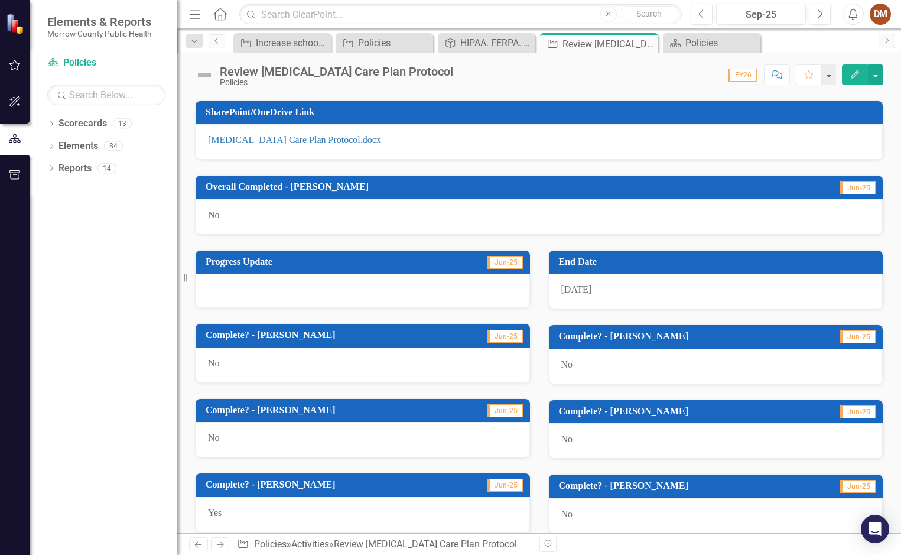
scroll to position [236, 0]
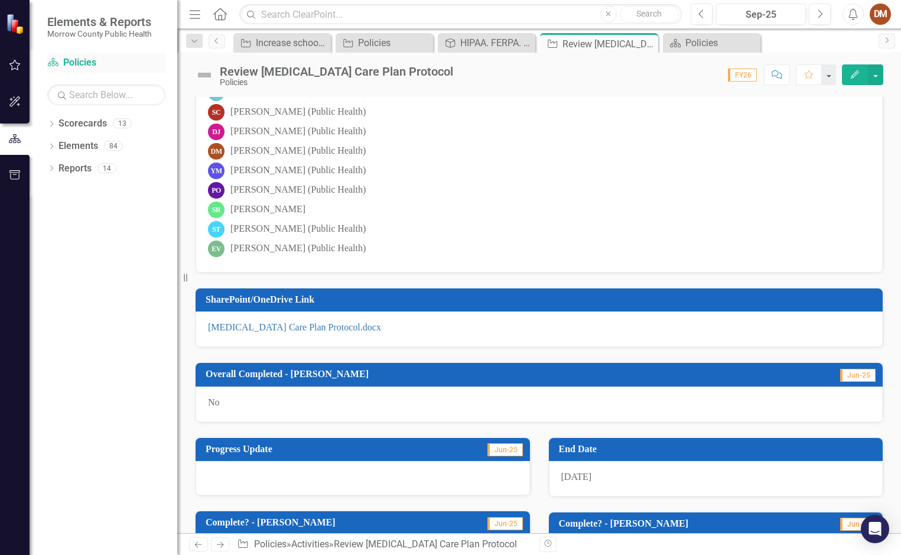
click at [87, 67] on link "Scorecard Policies" at bounding box center [106, 63] width 118 height 14
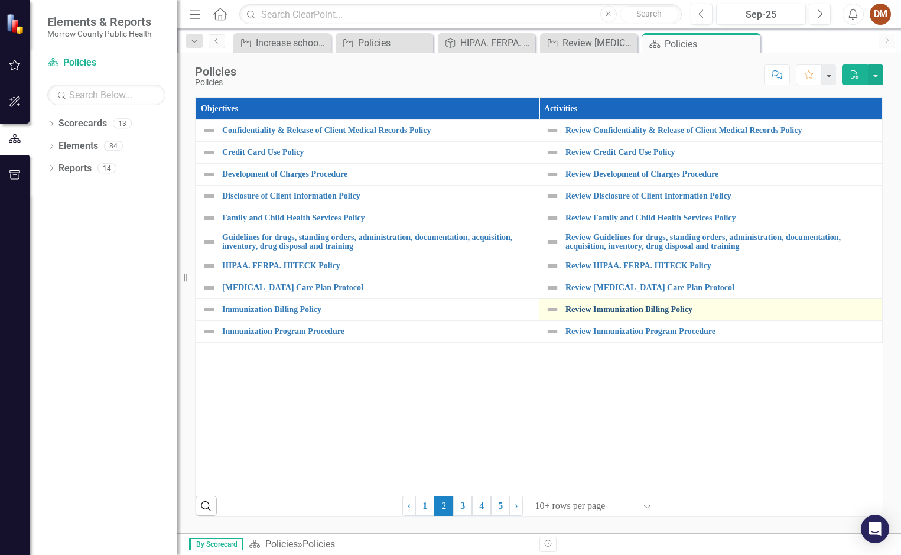
click at [657, 313] on link "Review Immunization Billing Policy" at bounding box center [720, 309] width 311 height 9
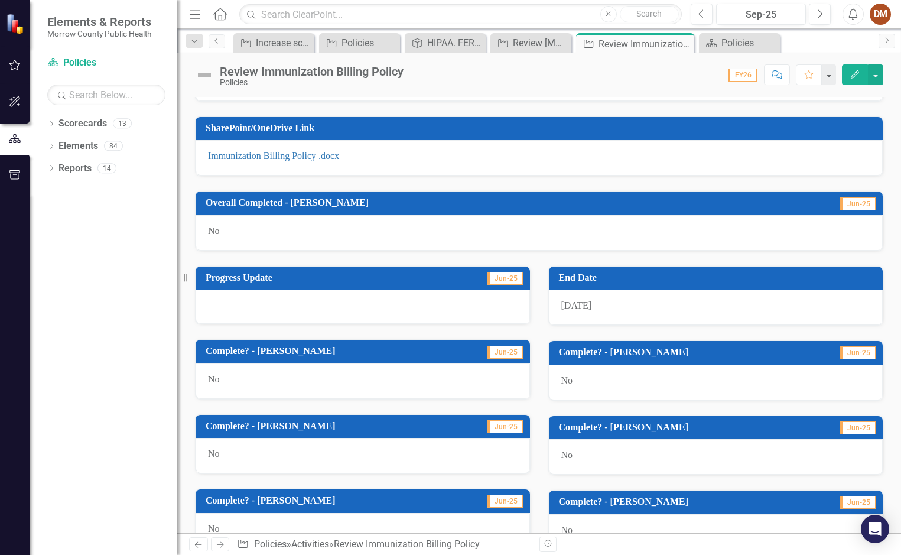
scroll to position [236, 0]
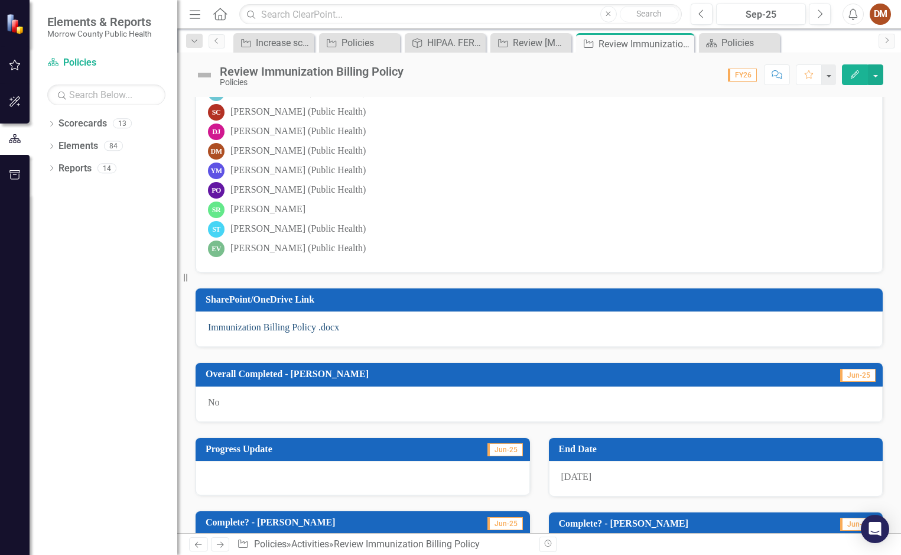
click at [259, 330] on link "Immunization Billing Policy .docx" at bounding box center [273, 327] width 131 height 10
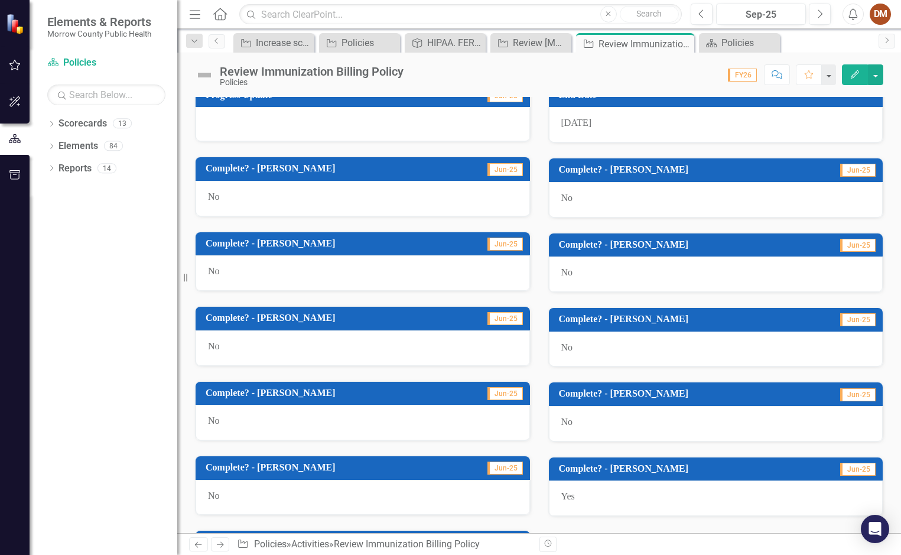
scroll to position [591, 0]
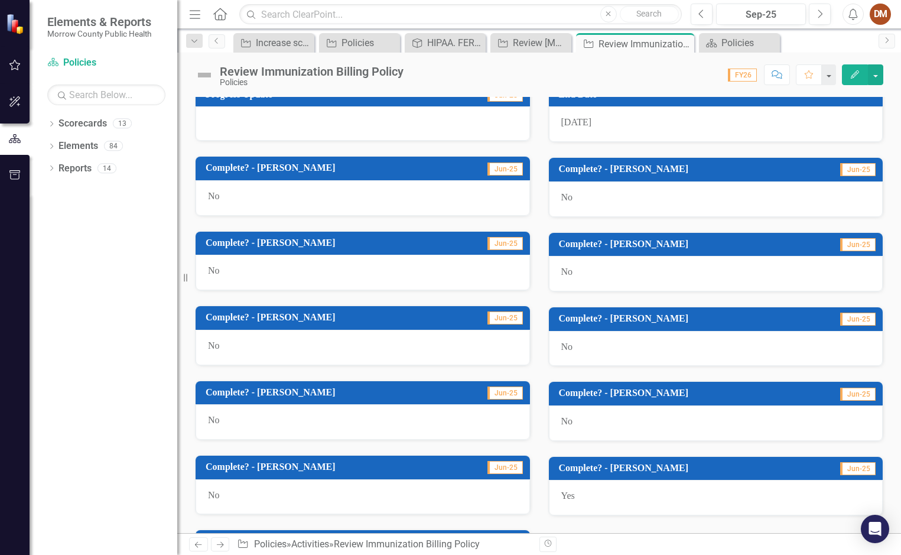
click at [312, 316] on h3 "Complete? - [PERSON_NAME]" at bounding box center [330, 317] width 248 height 11
click at [310, 316] on h3 "Complete? - [PERSON_NAME]" at bounding box center [330, 317] width 248 height 11
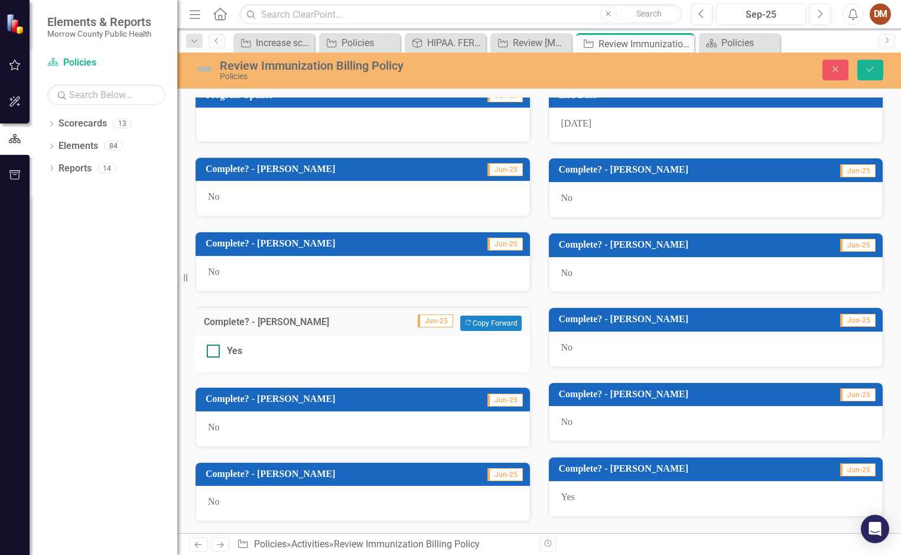
click at [217, 351] on div at bounding box center [213, 350] width 13 height 13
click at [214, 351] on input "Yes" at bounding box center [211, 348] width 8 height 8
checkbox input "true"
click at [861, 77] on button "Save" at bounding box center [870, 70] width 26 height 21
